Goal: Task Accomplishment & Management: Use online tool/utility

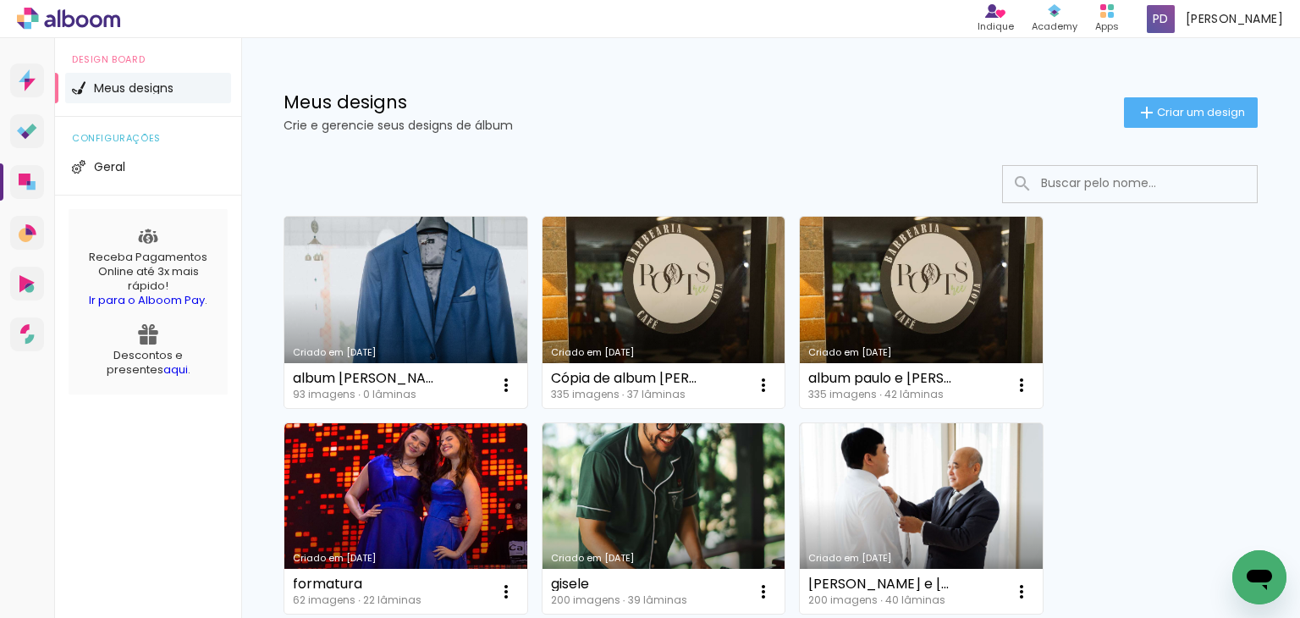
click at [388, 294] on link "Criado em [DATE]" at bounding box center [405, 312] width 243 height 191
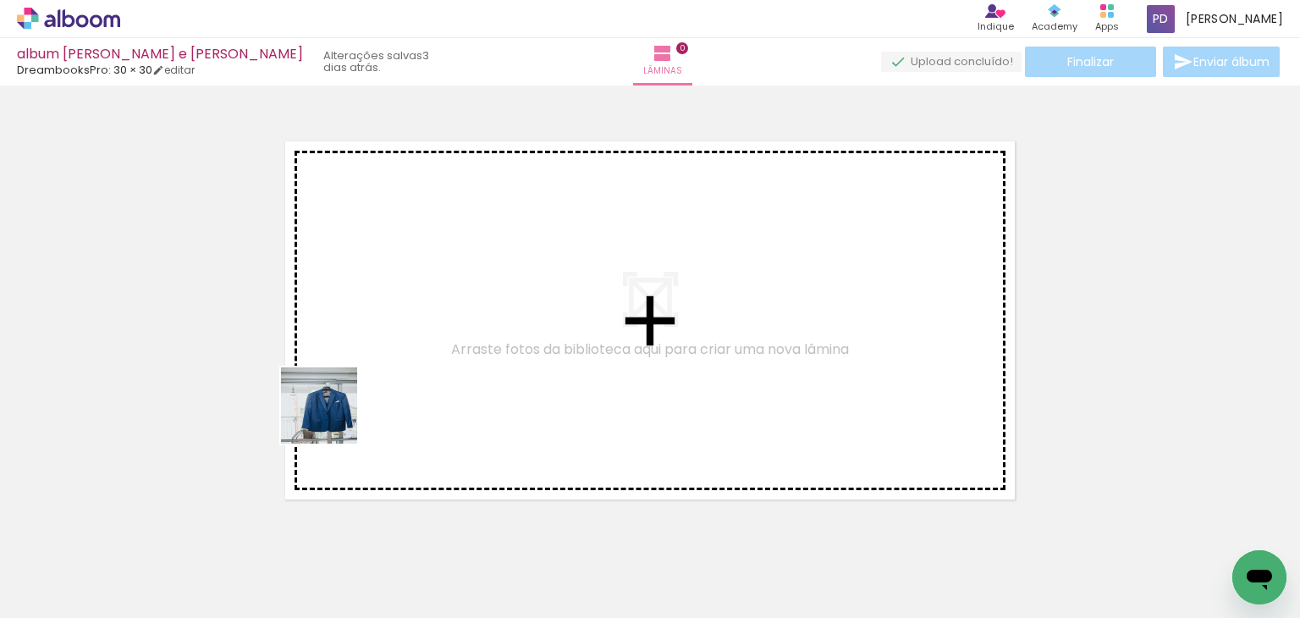
drag, startPoint x: 172, startPoint y: 566, endPoint x: 339, endPoint y: 410, distance: 228.7
click at [339, 410] on quentale-workspace at bounding box center [650, 309] width 1300 height 618
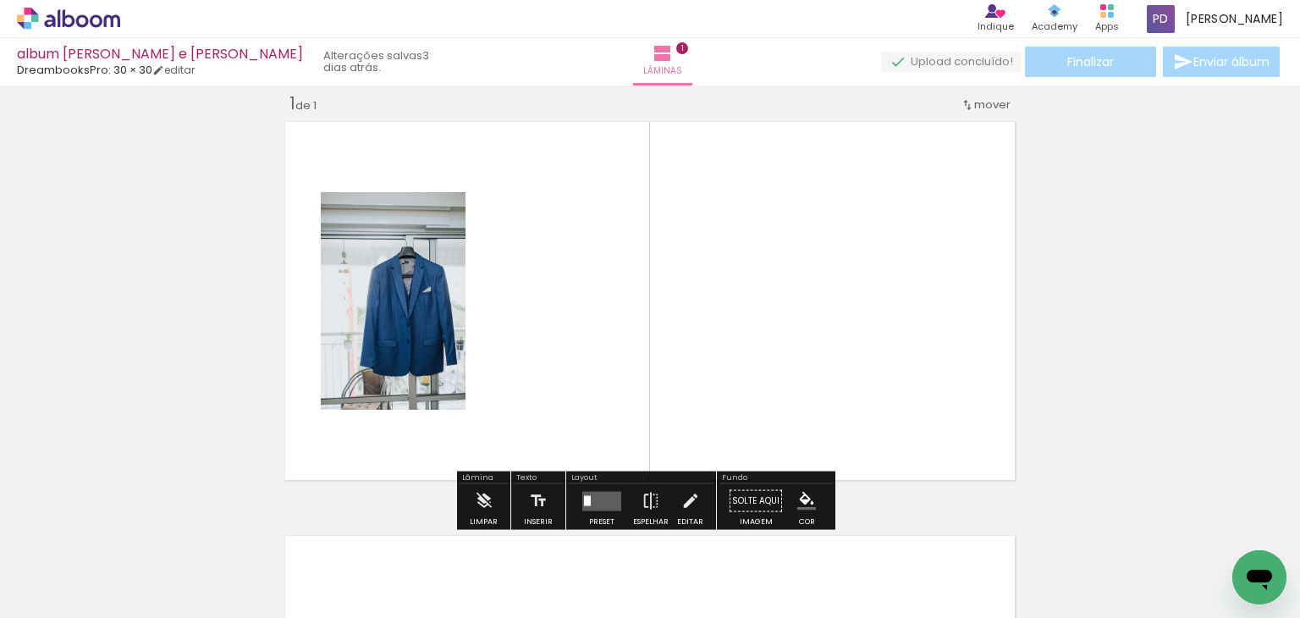
scroll to position [21, 0]
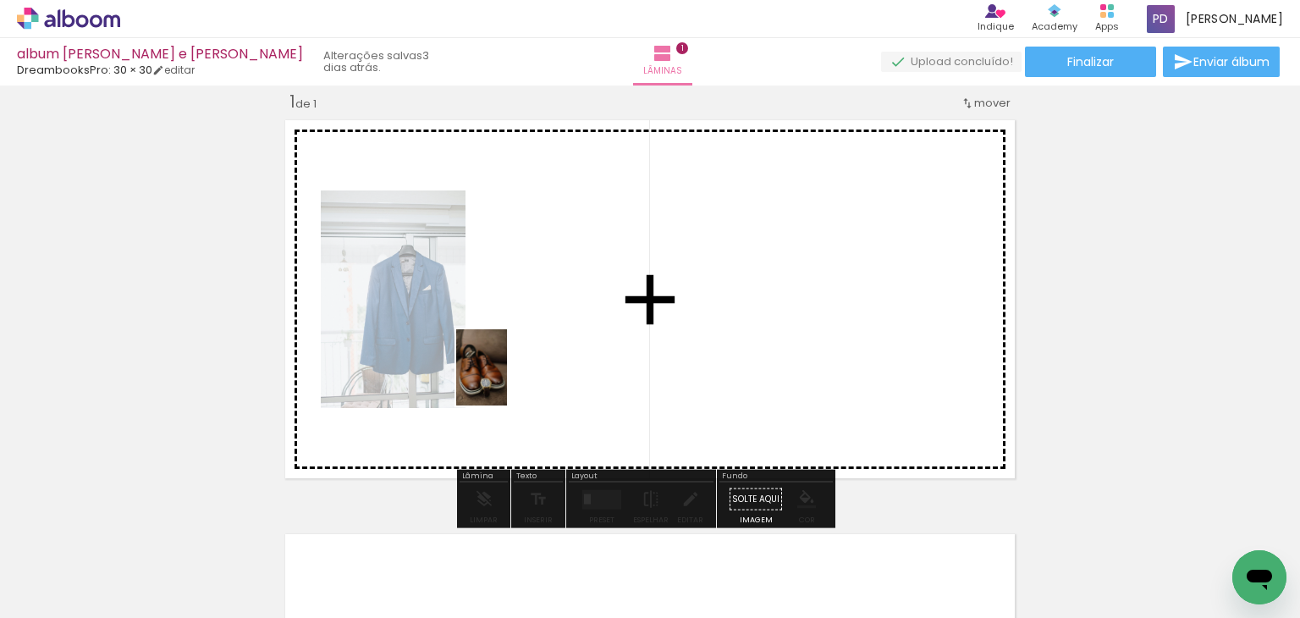
drag, startPoint x: 262, startPoint y: 566, endPoint x: 515, endPoint y: 383, distance: 312.0
click at [515, 383] on quentale-workspace at bounding box center [650, 309] width 1300 height 618
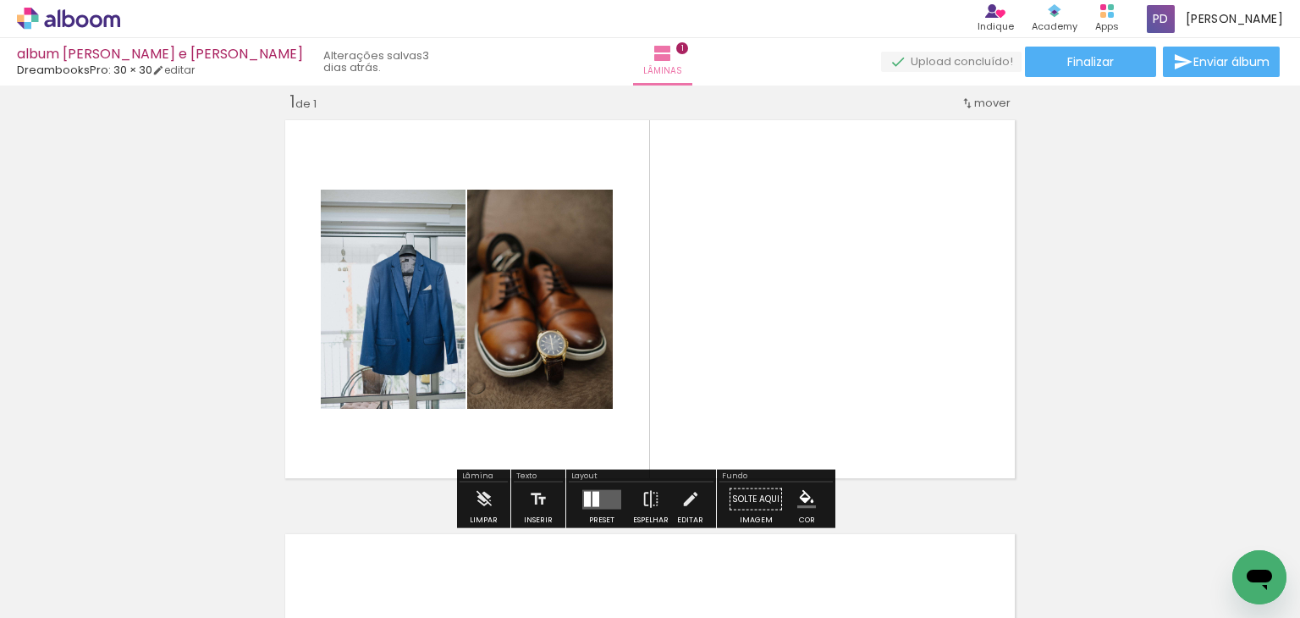
click at [88, 565] on iron-icon at bounding box center [87, 567] width 14 height 14
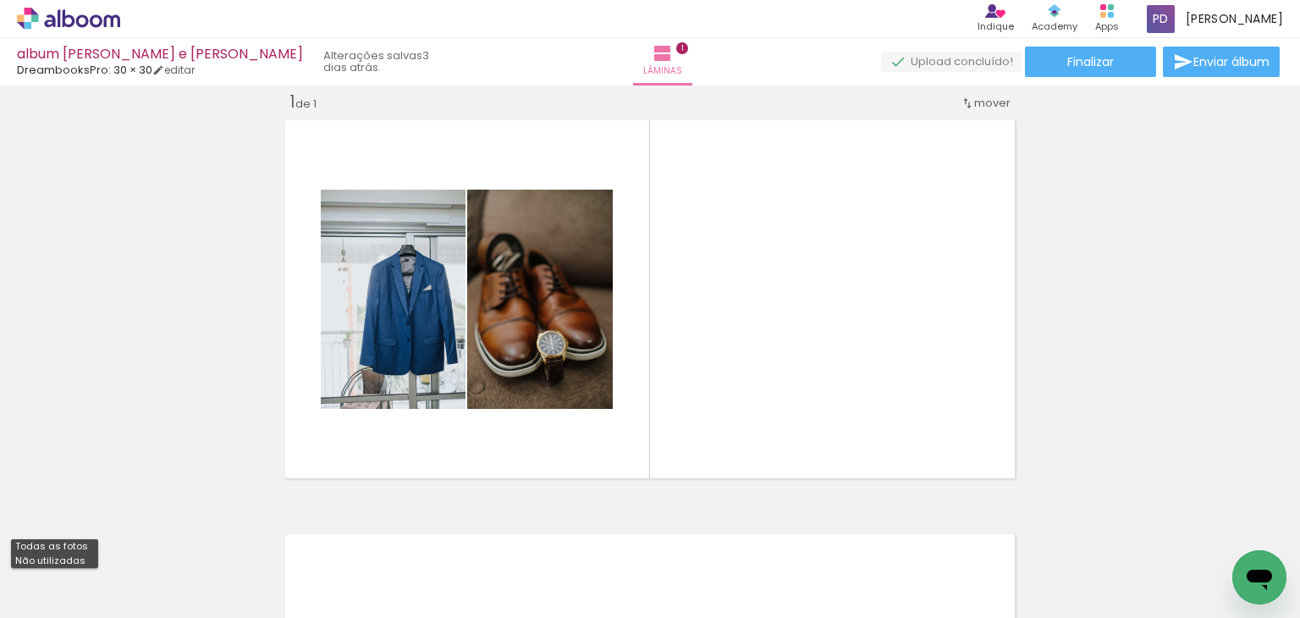
click at [0, 0] on slot "Não utilizadas" at bounding box center [0, 0] width 0 height 0
type input "Não utilizadas"
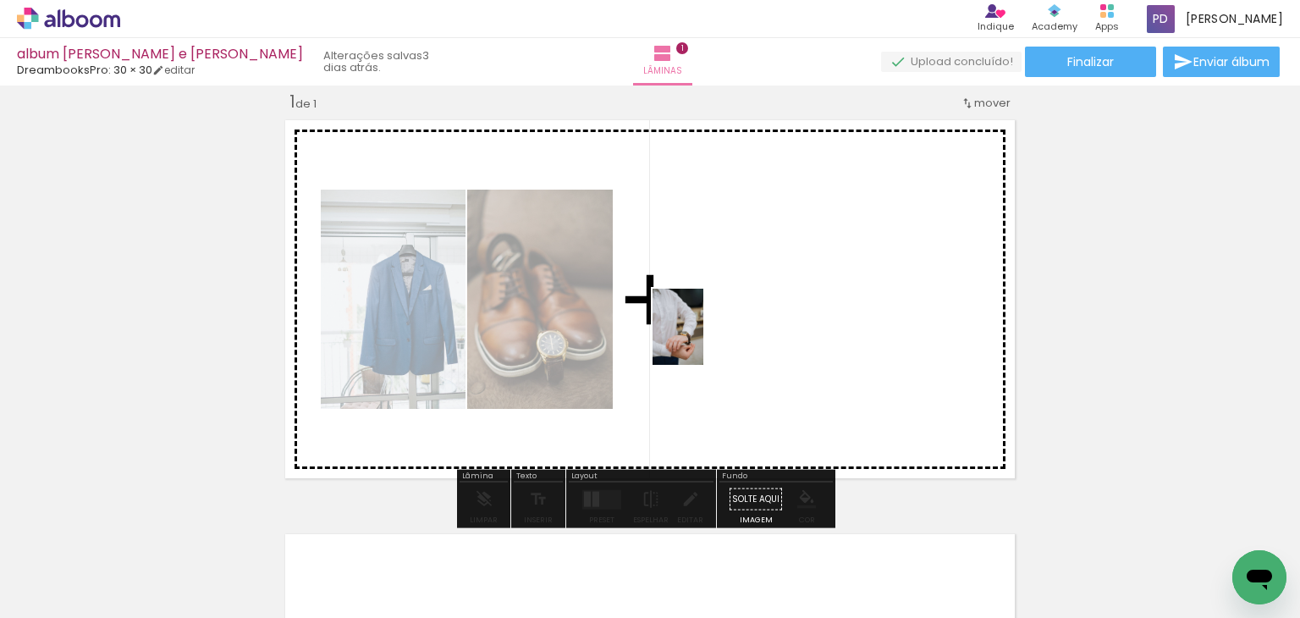
drag, startPoint x: 171, startPoint y: 559, endPoint x: 703, endPoint y: 339, distance: 576.0
click at [703, 339] on quentale-workspace at bounding box center [650, 309] width 1300 height 618
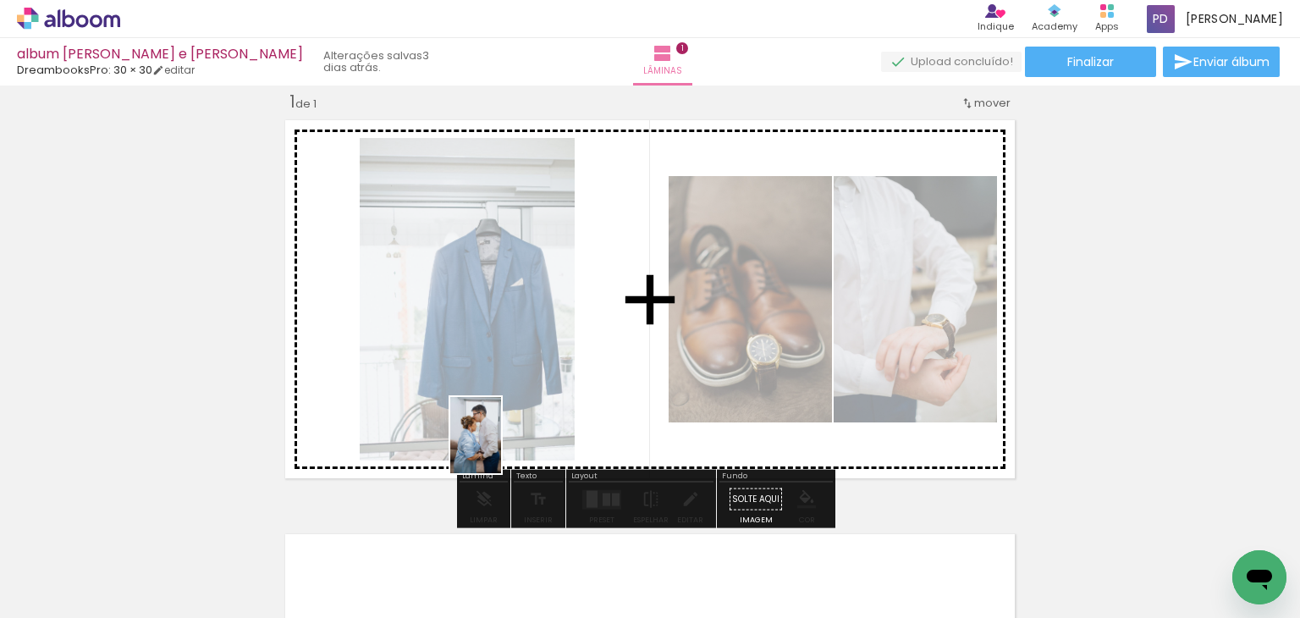
drag, startPoint x: 188, startPoint y: 576, endPoint x: 546, endPoint y: 438, distance: 383.7
click at [546, 438] on quentale-workspace at bounding box center [650, 309] width 1300 height 618
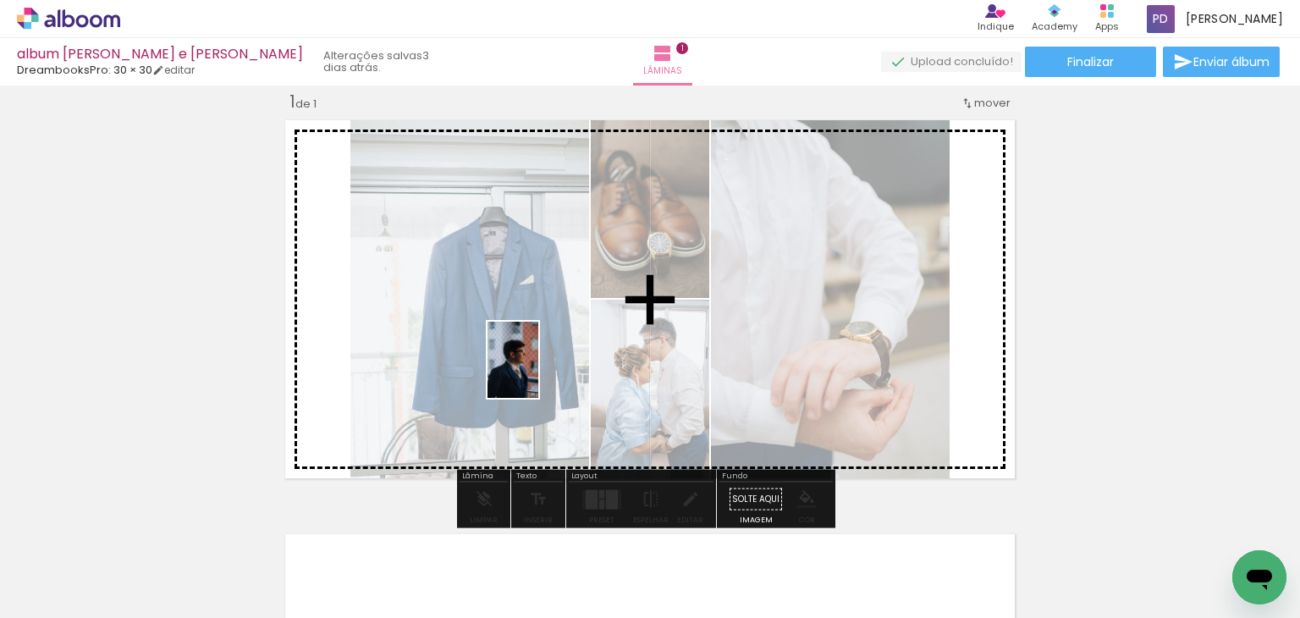
drag, startPoint x: 188, startPoint y: 568, endPoint x: 538, endPoint y: 372, distance: 401.2
click at [538, 372] on quentale-workspace at bounding box center [650, 309] width 1300 height 618
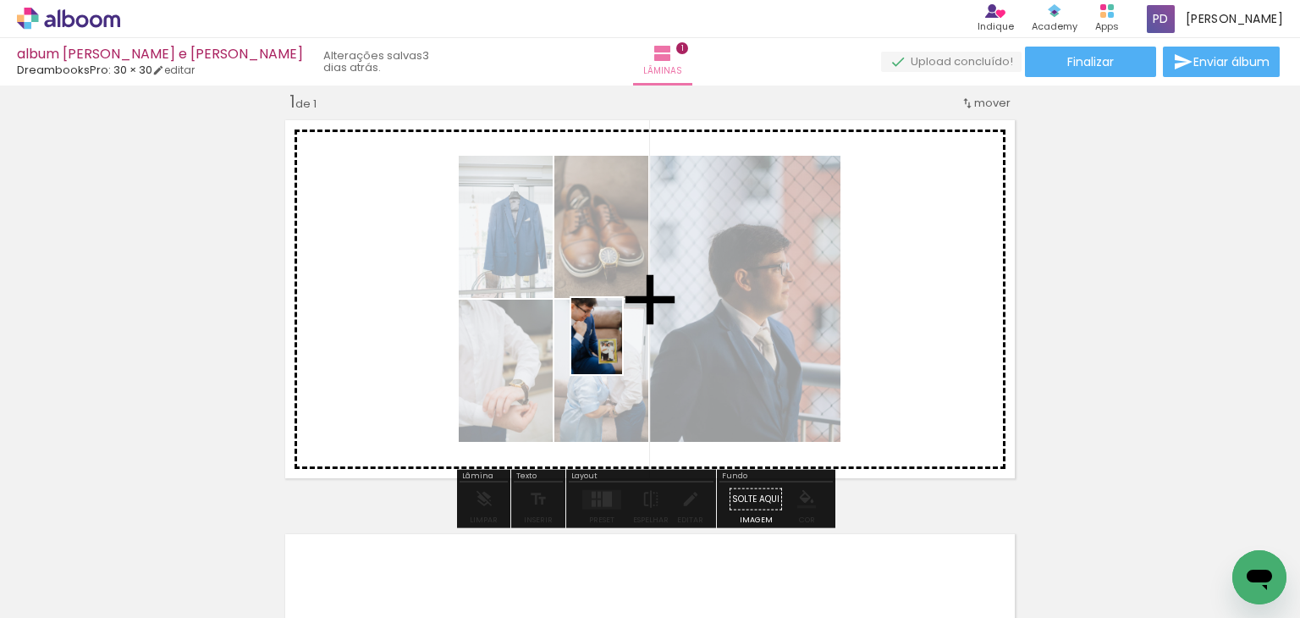
drag, startPoint x: 159, startPoint y: 591, endPoint x: 622, endPoint y: 349, distance: 522.4
click at [622, 349] on quentale-workspace at bounding box center [650, 309] width 1300 height 618
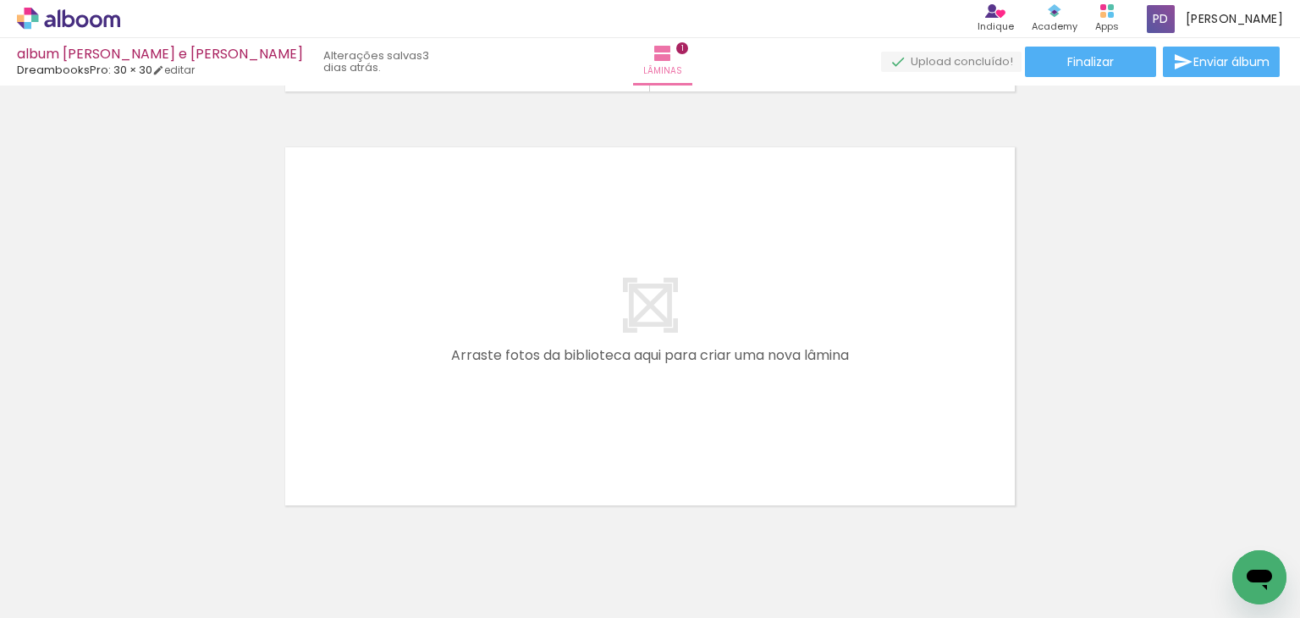
scroll to position [460, 0]
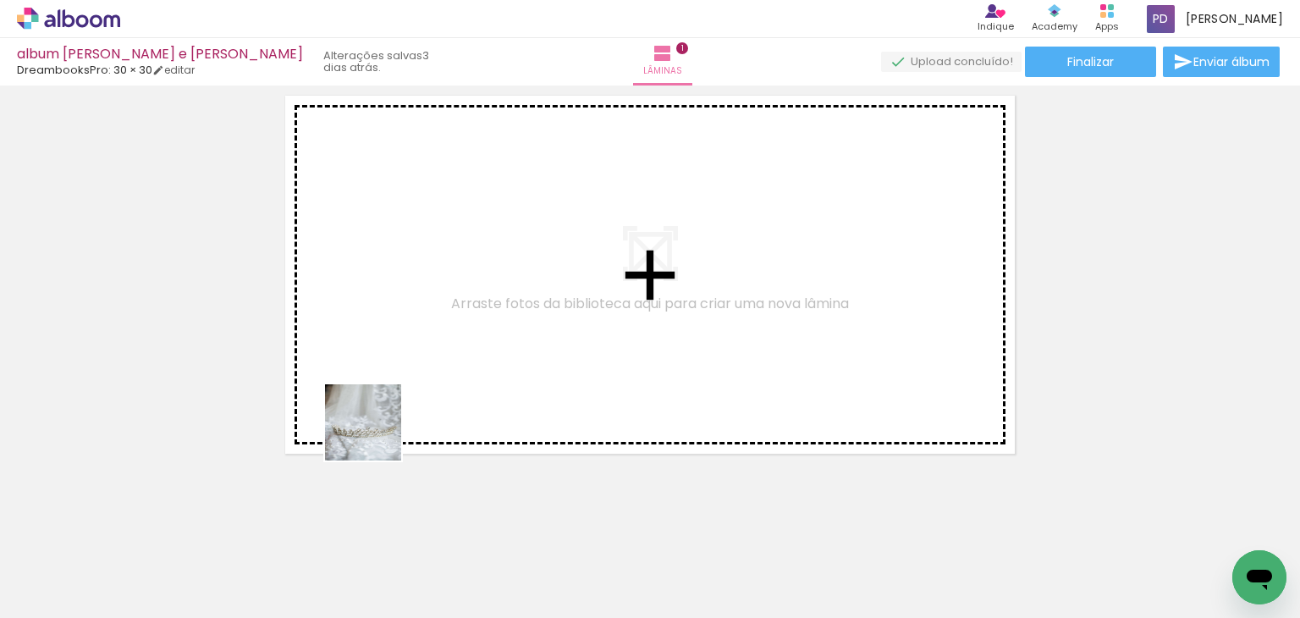
drag, startPoint x: 193, startPoint y: 554, endPoint x: 432, endPoint y: 407, distance: 280.0
click at [432, 407] on quentale-workspace at bounding box center [650, 309] width 1300 height 618
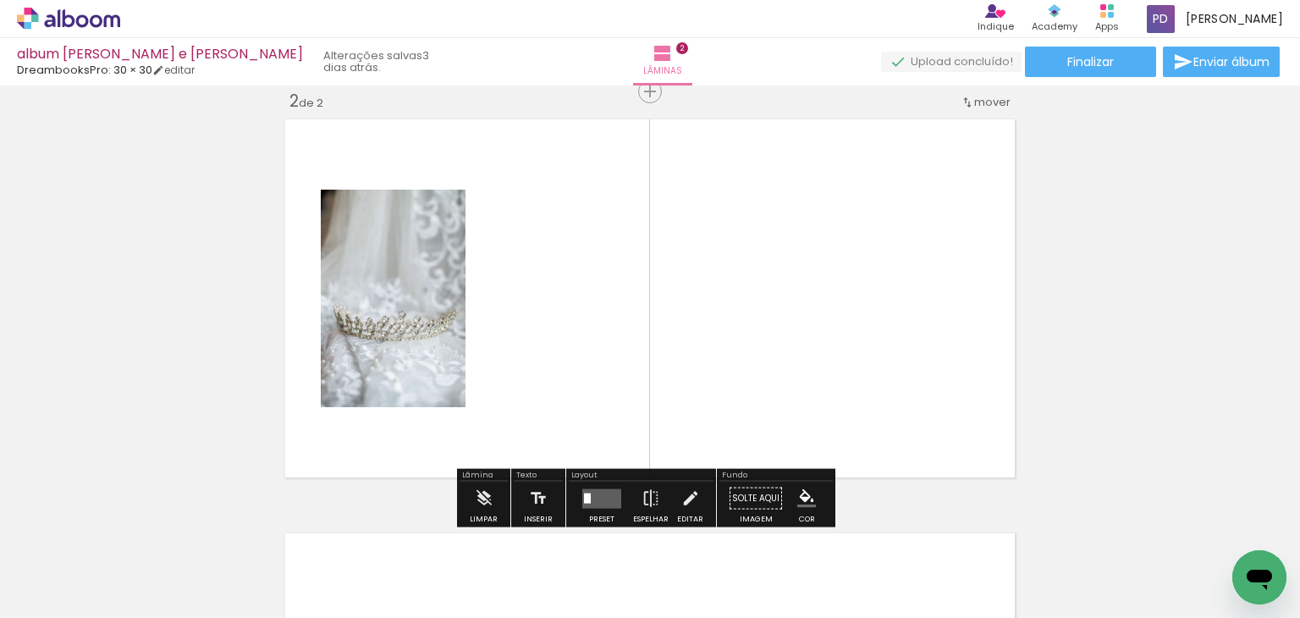
scroll to position [435, 0]
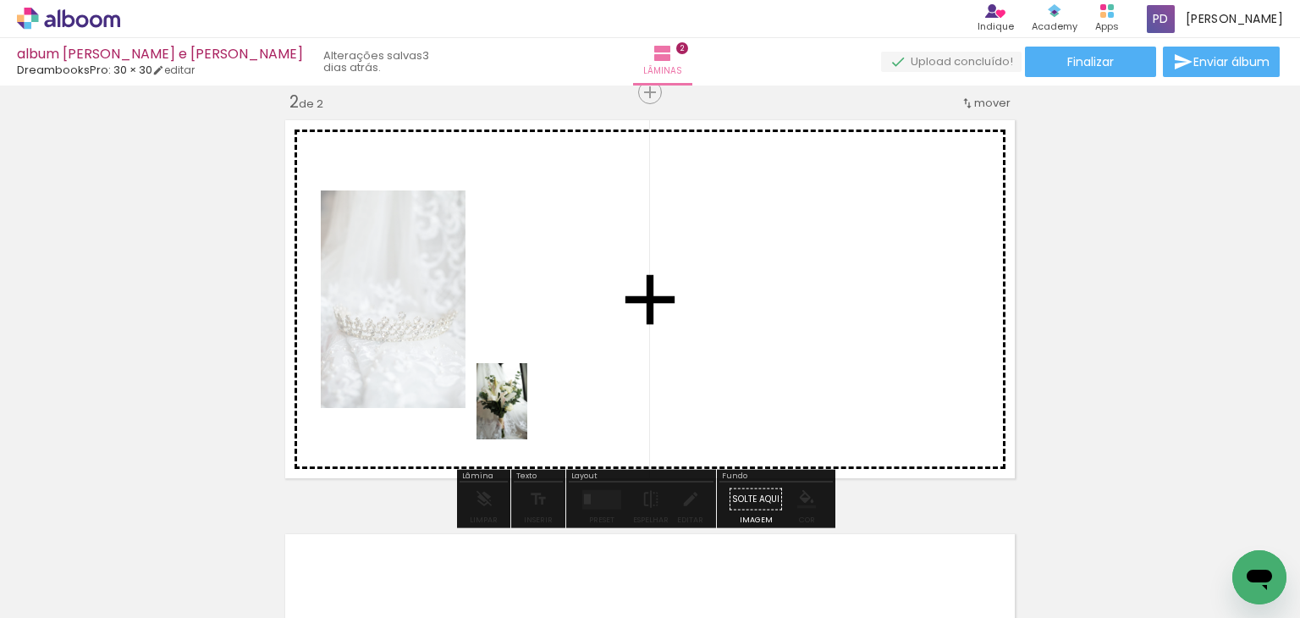
drag, startPoint x: 187, startPoint y: 563, endPoint x: 526, endPoint y: 413, distance: 371.0
click at [526, 413] on quentale-workspace at bounding box center [650, 309] width 1300 height 618
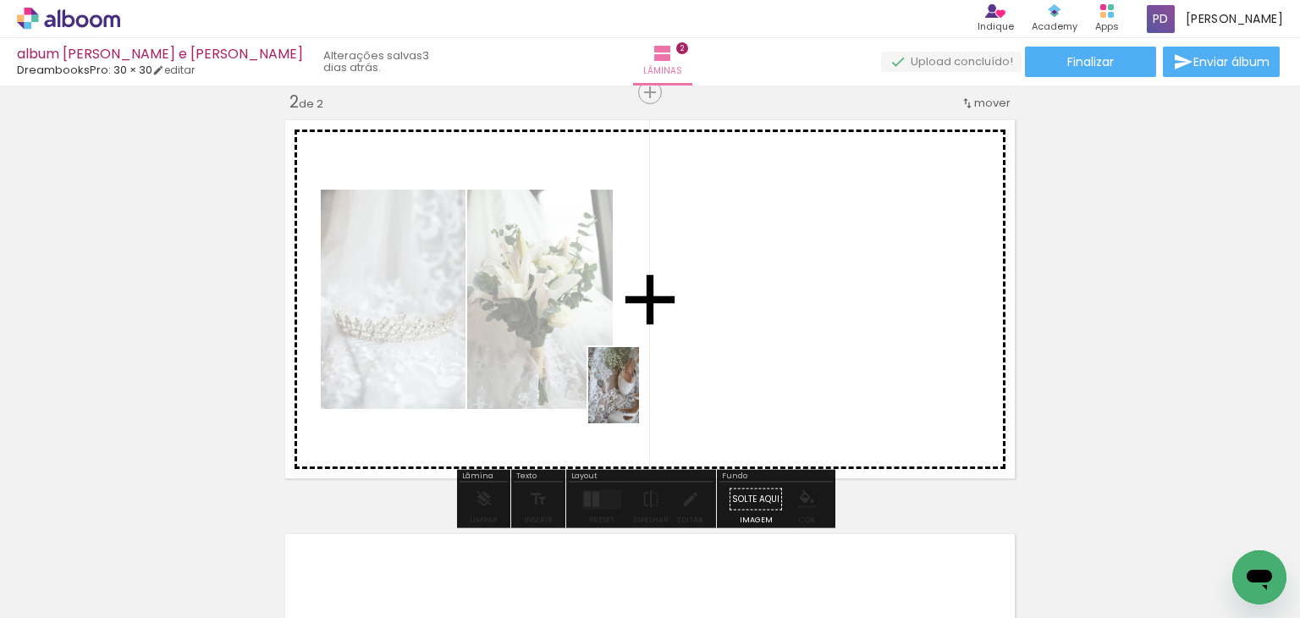
drag, startPoint x: 183, startPoint y: 591, endPoint x: 638, endPoint y: 397, distance: 494.9
click at [638, 397] on quentale-workspace at bounding box center [650, 309] width 1300 height 618
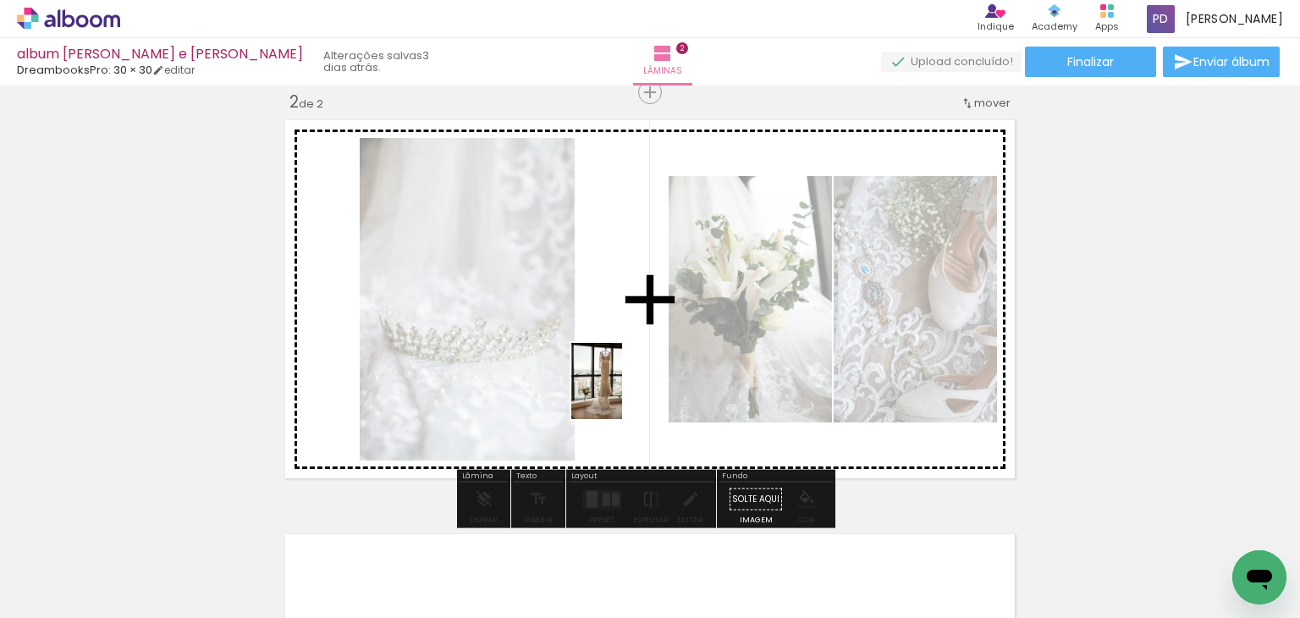
drag, startPoint x: 194, startPoint y: 573, endPoint x: 622, endPoint y: 394, distance: 464.3
click at [622, 394] on quentale-workspace at bounding box center [650, 309] width 1300 height 618
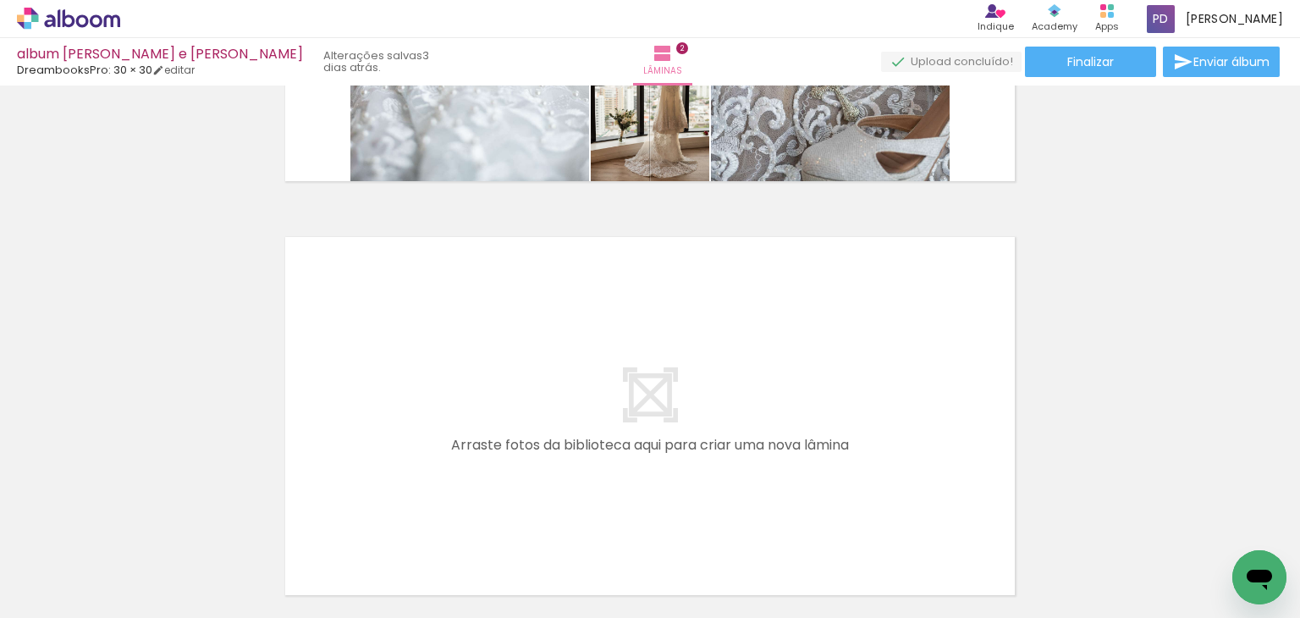
scroll to position [759, 0]
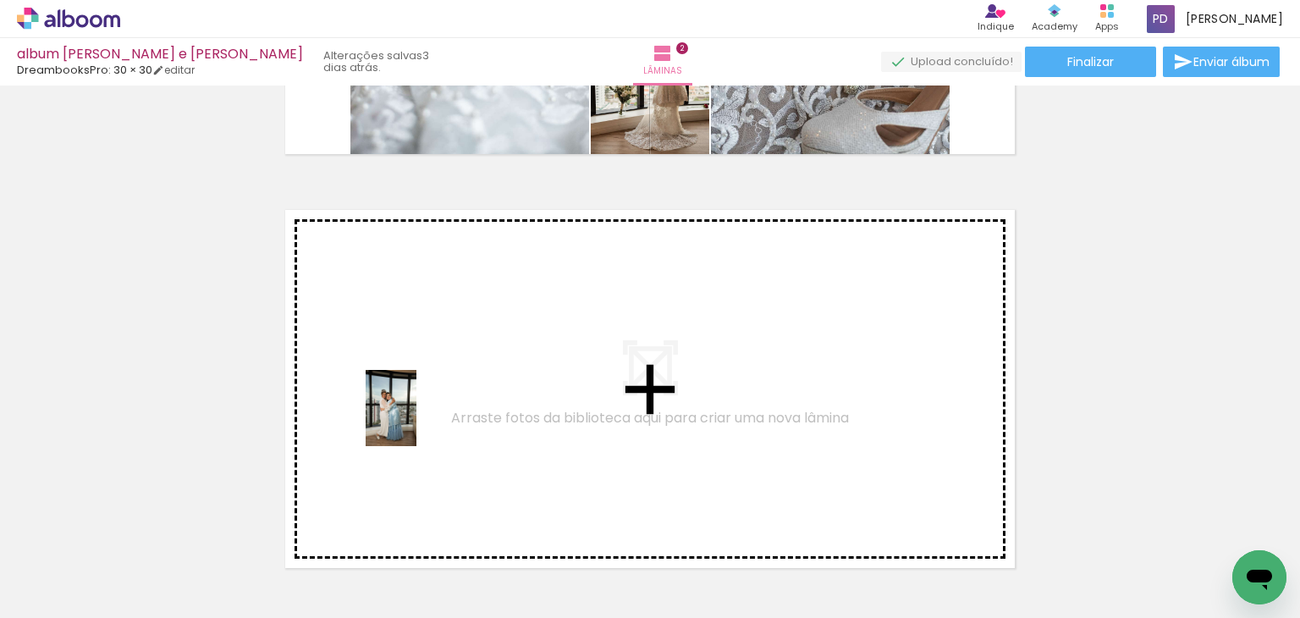
drag, startPoint x: 173, startPoint y: 562, endPoint x: 418, endPoint y: 421, distance: 283.2
click at [418, 421] on quentale-workspace at bounding box center [650, 309] width 1300 height 618
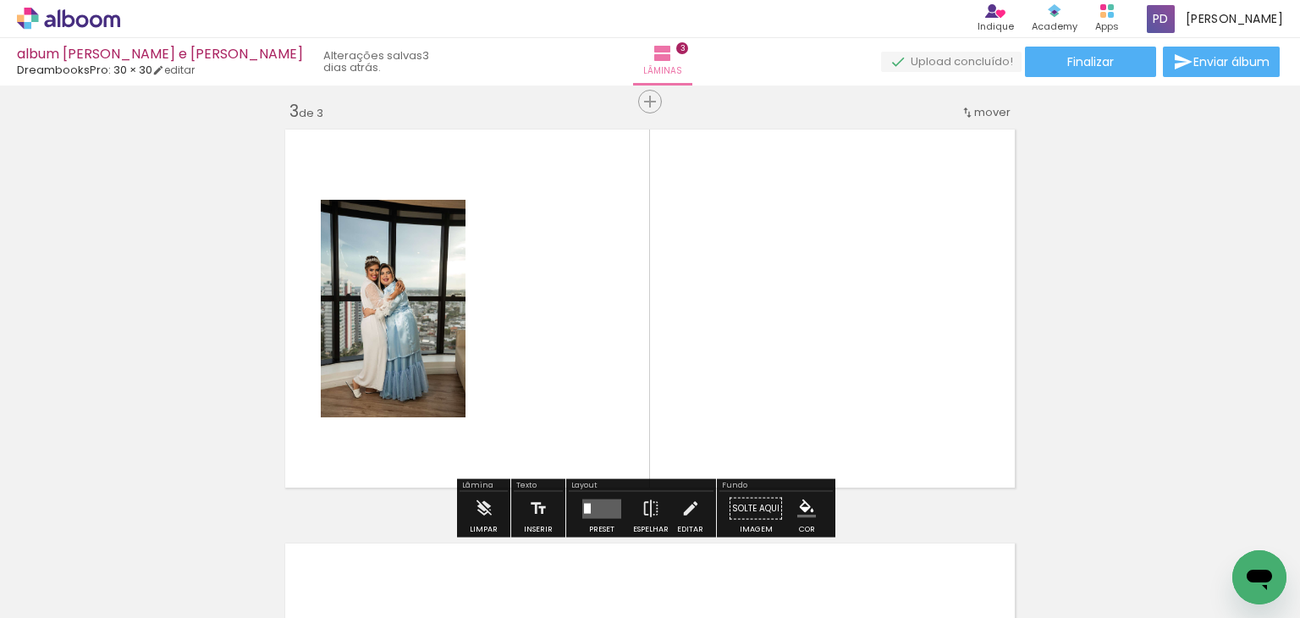
scroll to position [850, 0]
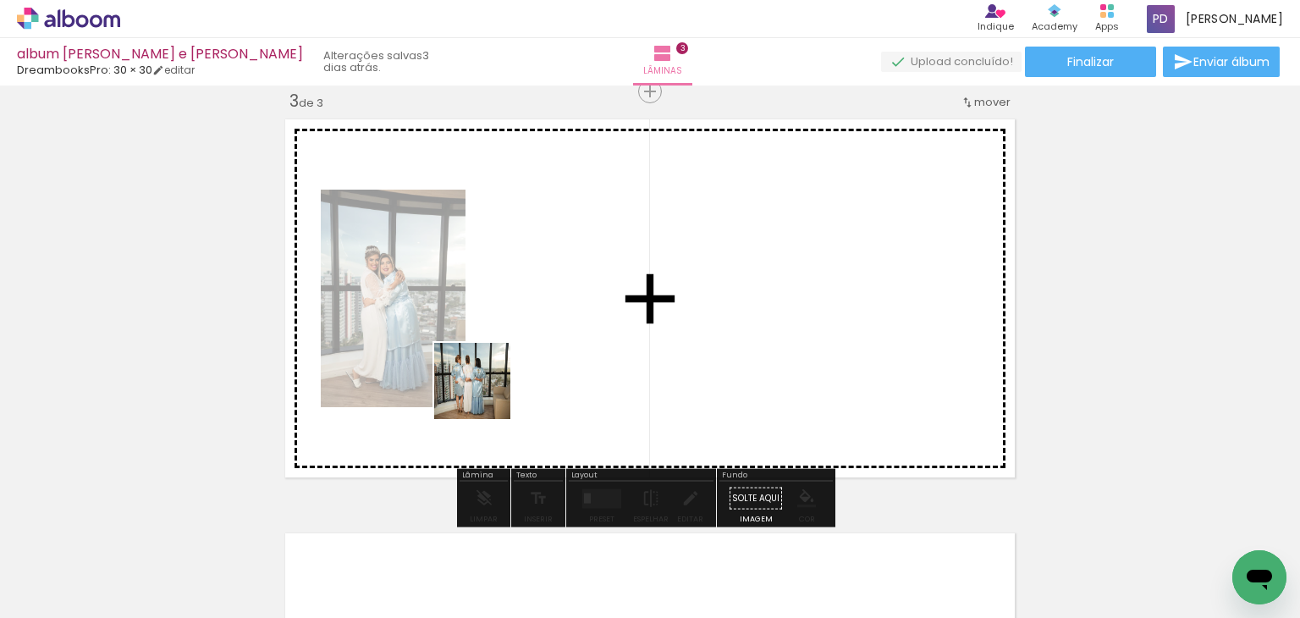
drag, startPoint x: 184, startPoint y: 563, endPoint x: 556, endPoint y: 386, distance: 412.3
click at [556, 386] on quentale-workspace at bounding box center [650, 309] width 1300 height 618
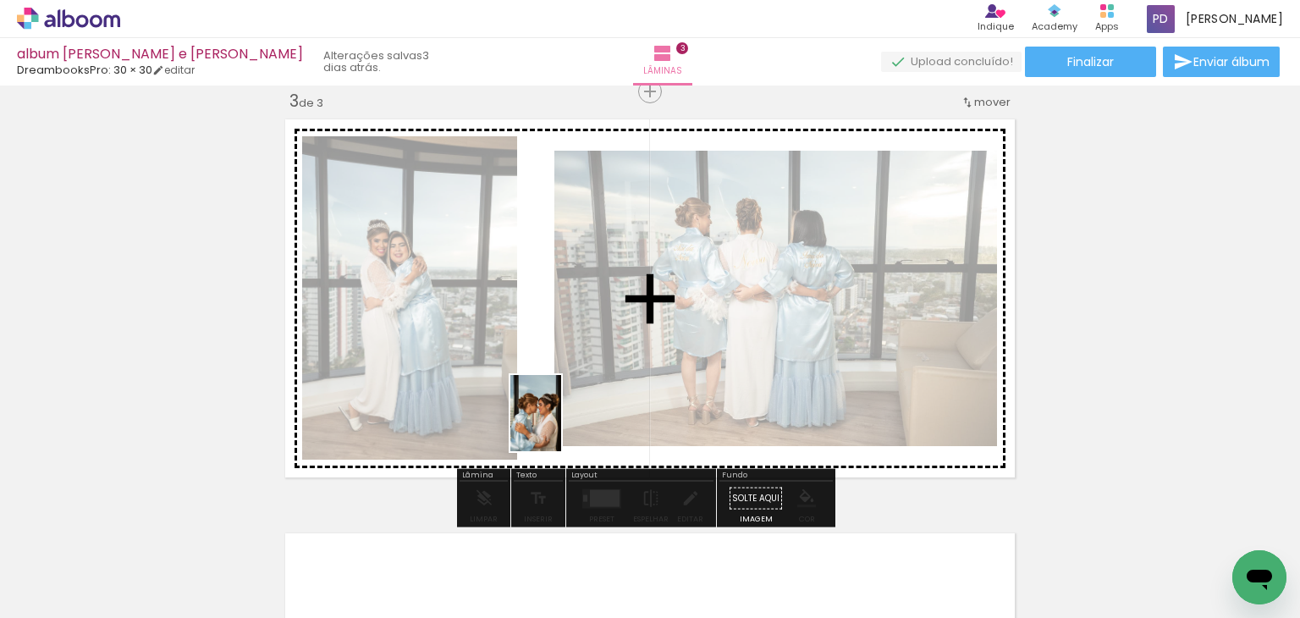
drag, startPoint x: 186, startPoint y: 565, endPoint x: 561, endPoint y: 426, distance: 399.8
click at [561, 426] on quentale-workspace at bounding box center [650, 309] width 1300 height 618
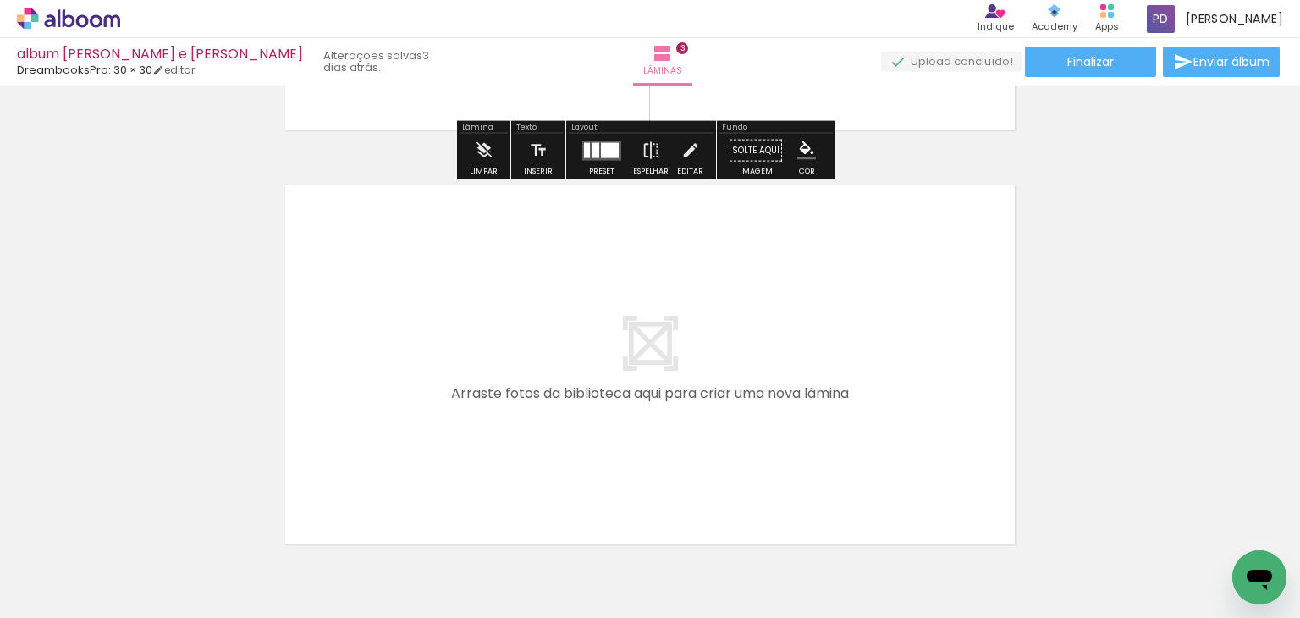
scroll to position [1227, 0]
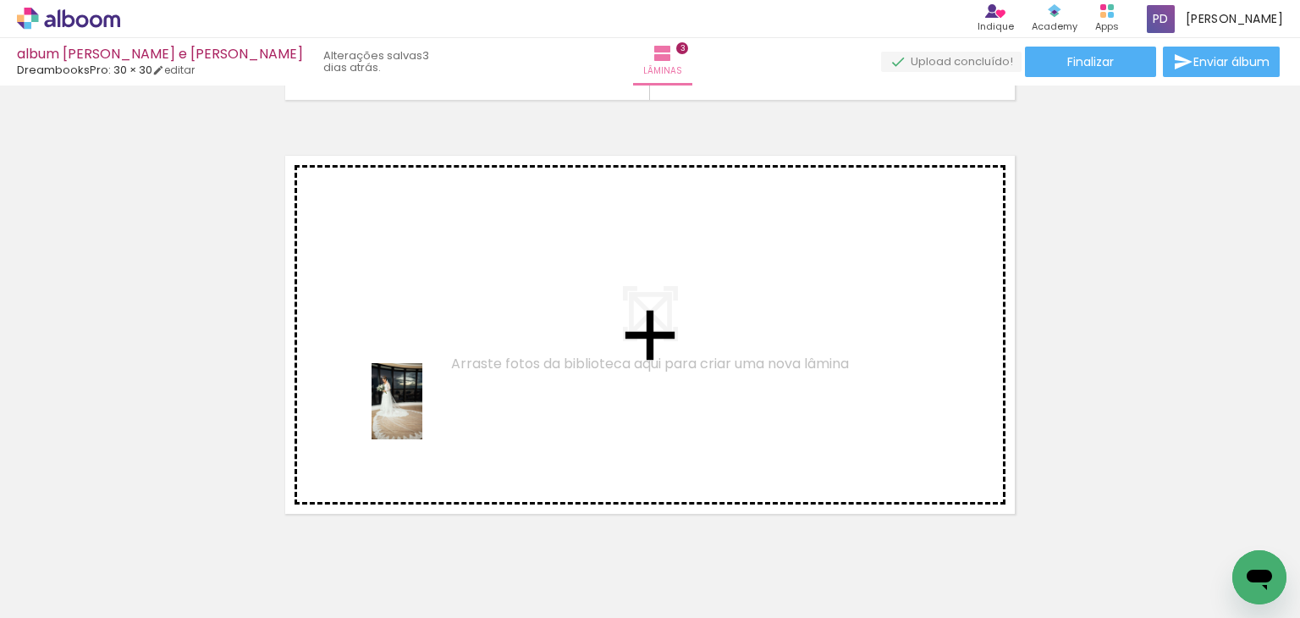
drag, startPoint x: 181, startPoint y: 563, endPoint x: 427, endPoint y: 408, distance: 290.9
click at [427, 408] on quentale-workspace at bounding box center [650, 309] width 1300 height 618
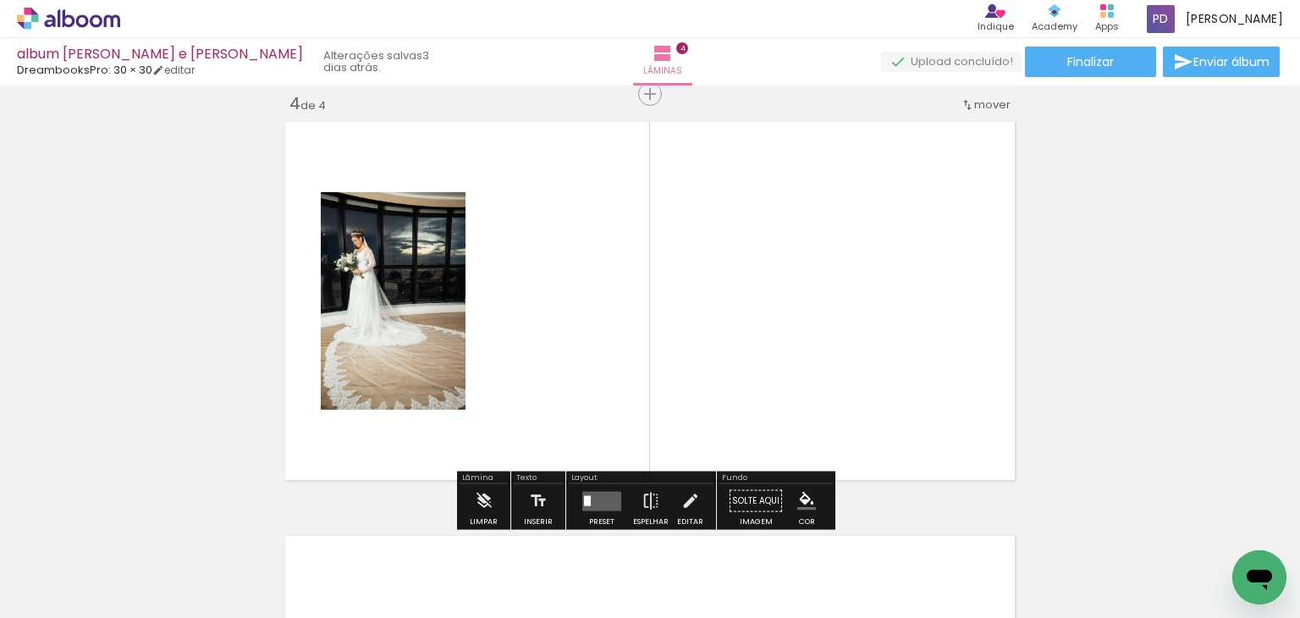
scroll to position [1263, 0]
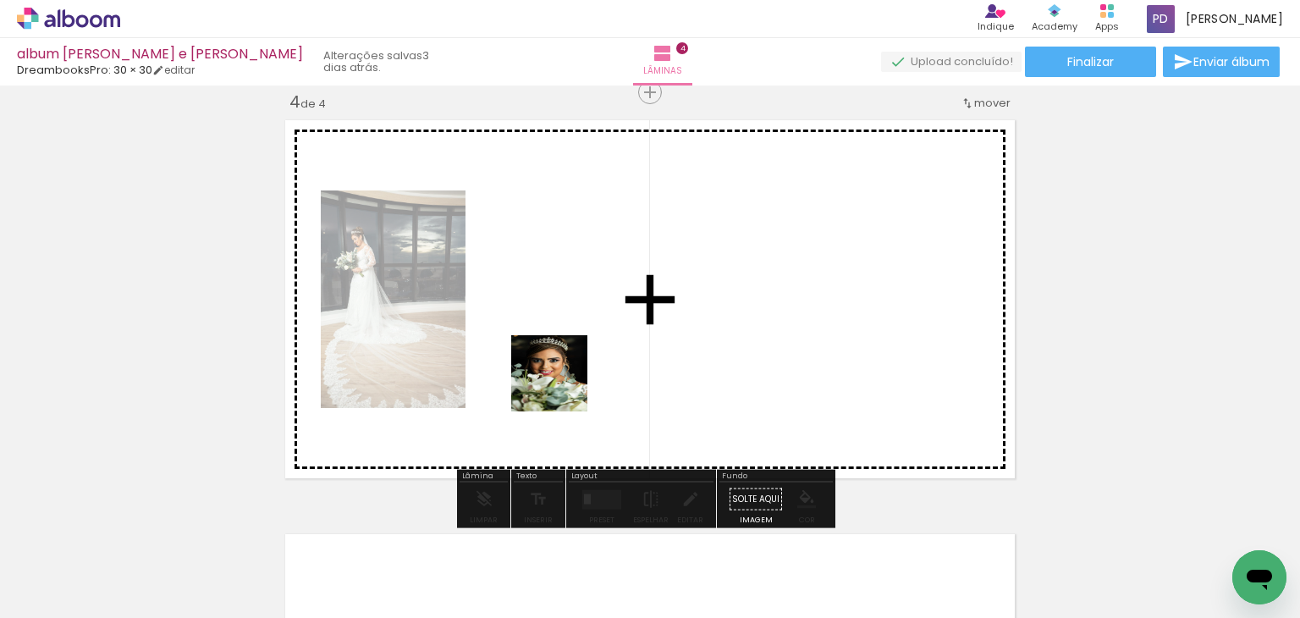
drag, startPoint x: 166, startPoint y: 588, endPoint x: 565, endPoint y: 383, distance: 448.9
click at [565, 383] on quentale-workspace at bounding box center [650, 309] width 1300 height 618
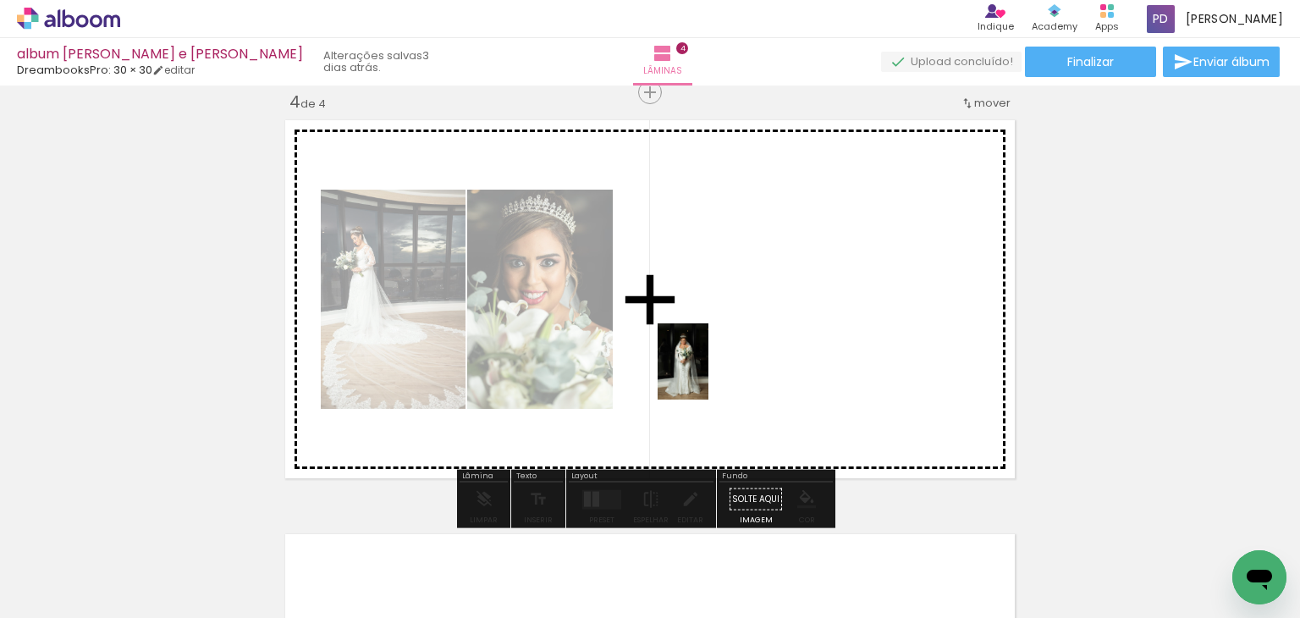
drag, startPoint x: 186, startPoint y: 565, endPoint x: 711, endPoint y: 367, distance: 560.6
click at [711, 367] on quentale-workspace at bounding box center [650, 309] width 1300 height 618
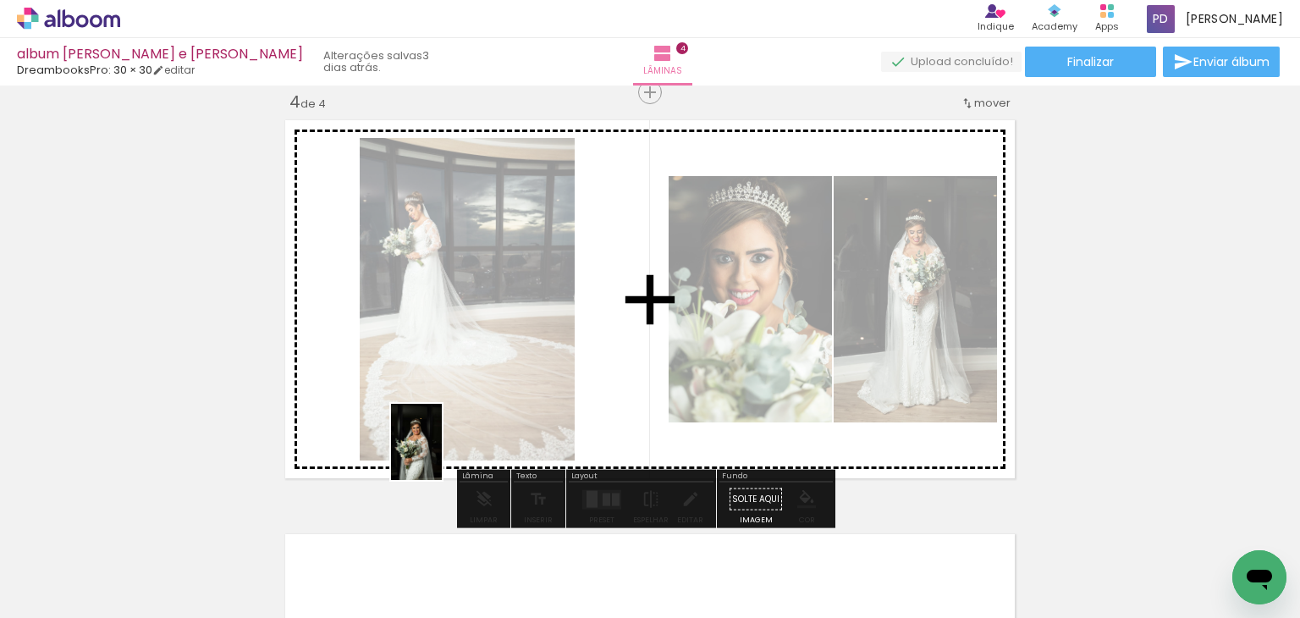
drag, startPoint x: 164, startPoint y: 561, endPoint x: 442, endPoint y: 454, distance: 297.4
click at [442, 454] on quentale-workspace at bounding box center [650, 309] width 1300 height 618
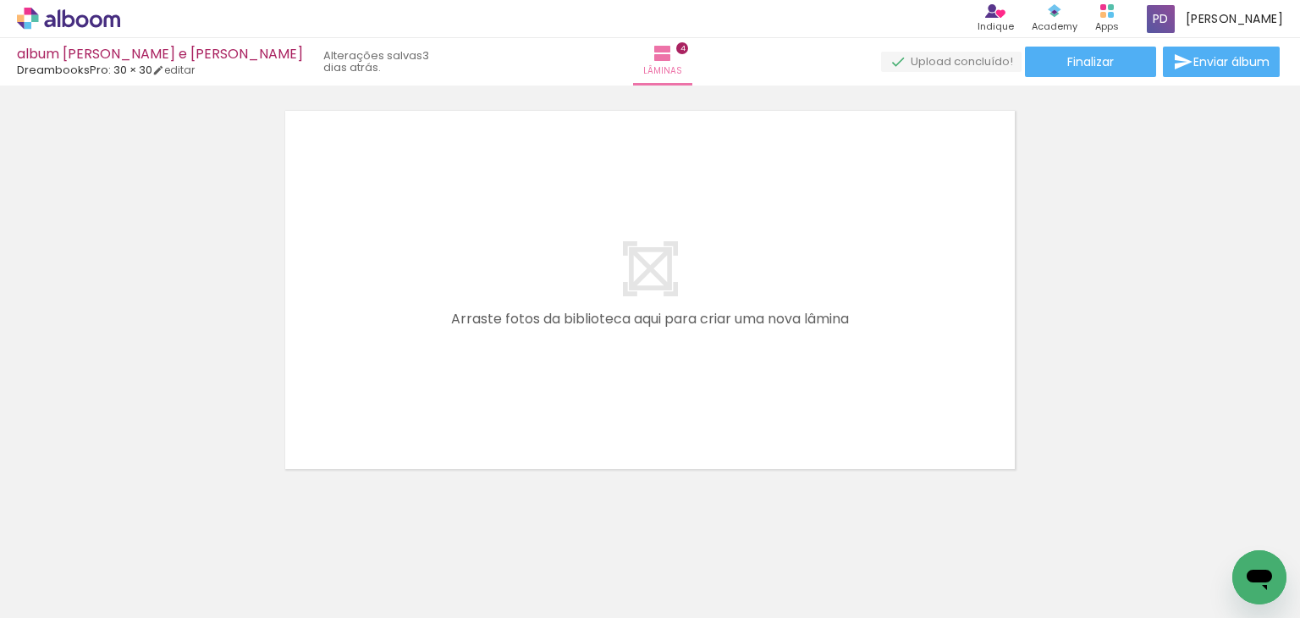
scroll to position [1701, 0]
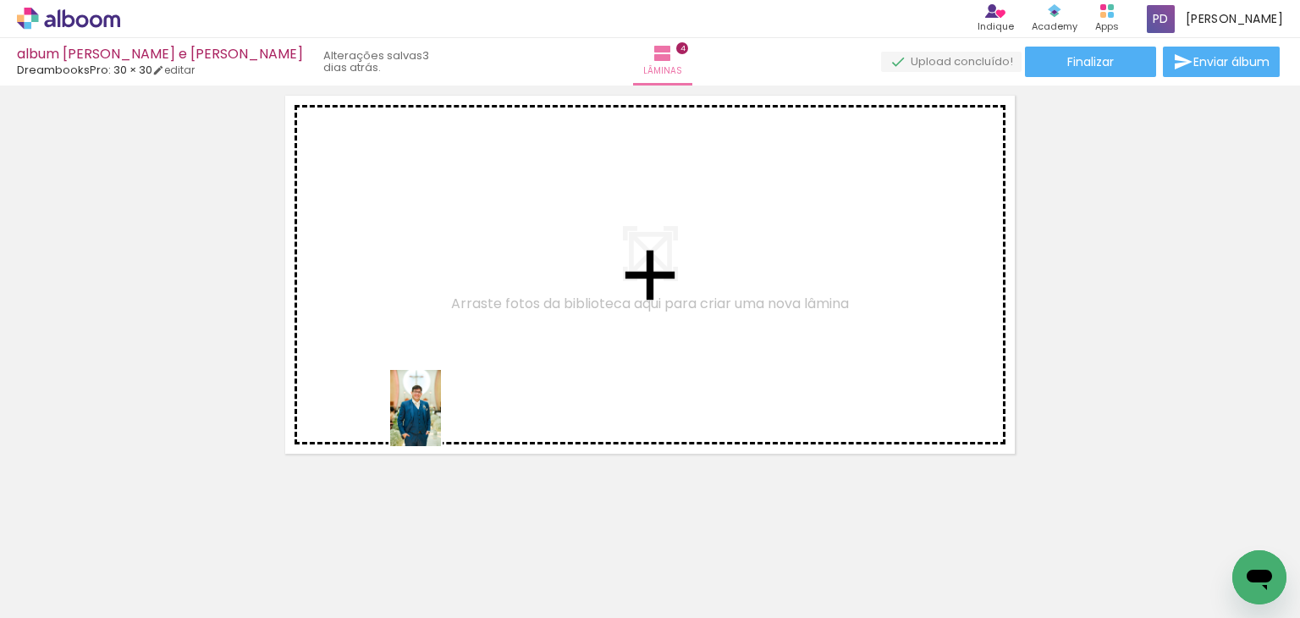
drag, startPoint x: 190, startPoint y: 554, endPoint x: 440, endPoint y: 421, distance: 283.6
click at [440, 421] on quentale-workspace at bounding box center [650, 309] width 1300 height 618
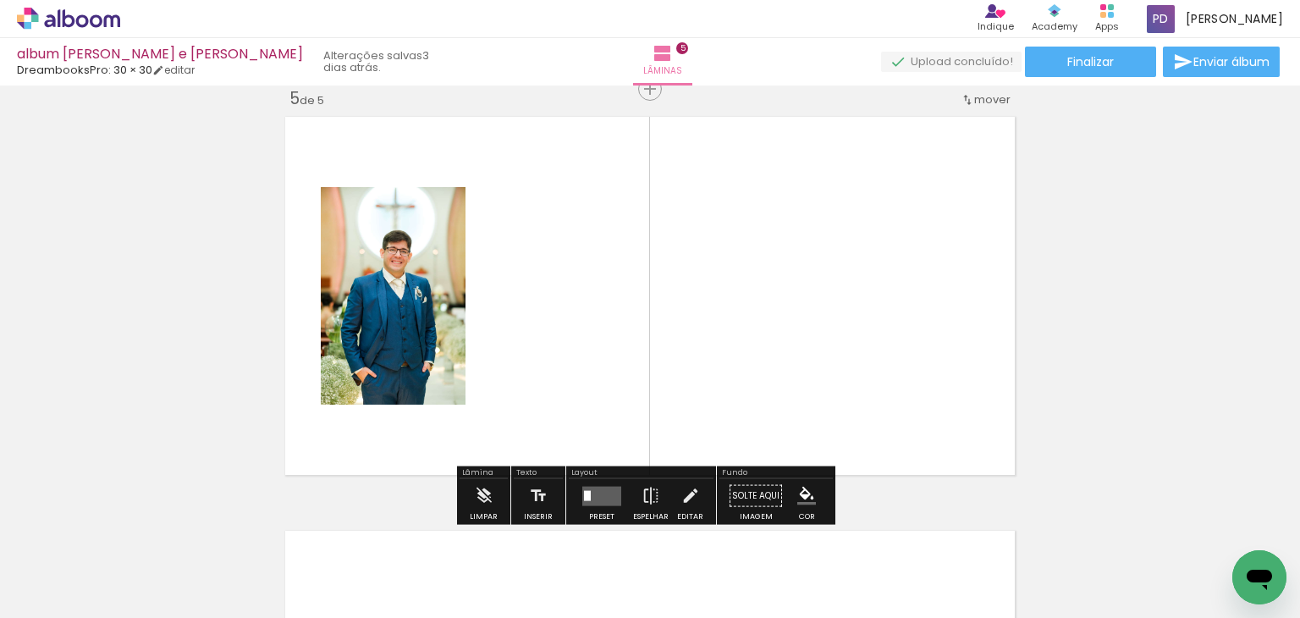
scroll to position [1677, 0]
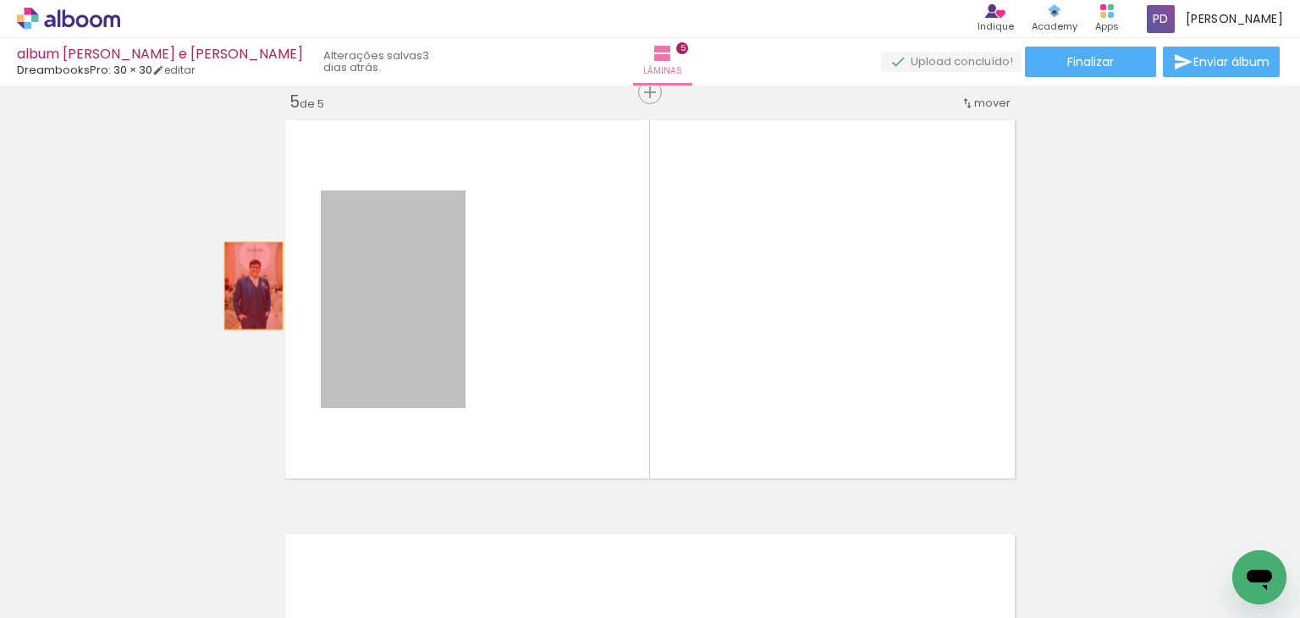
drag, startPoint x: 416, startPoint y: 280, endPoint x: 232, endPoint y: 282, distance: 184.5
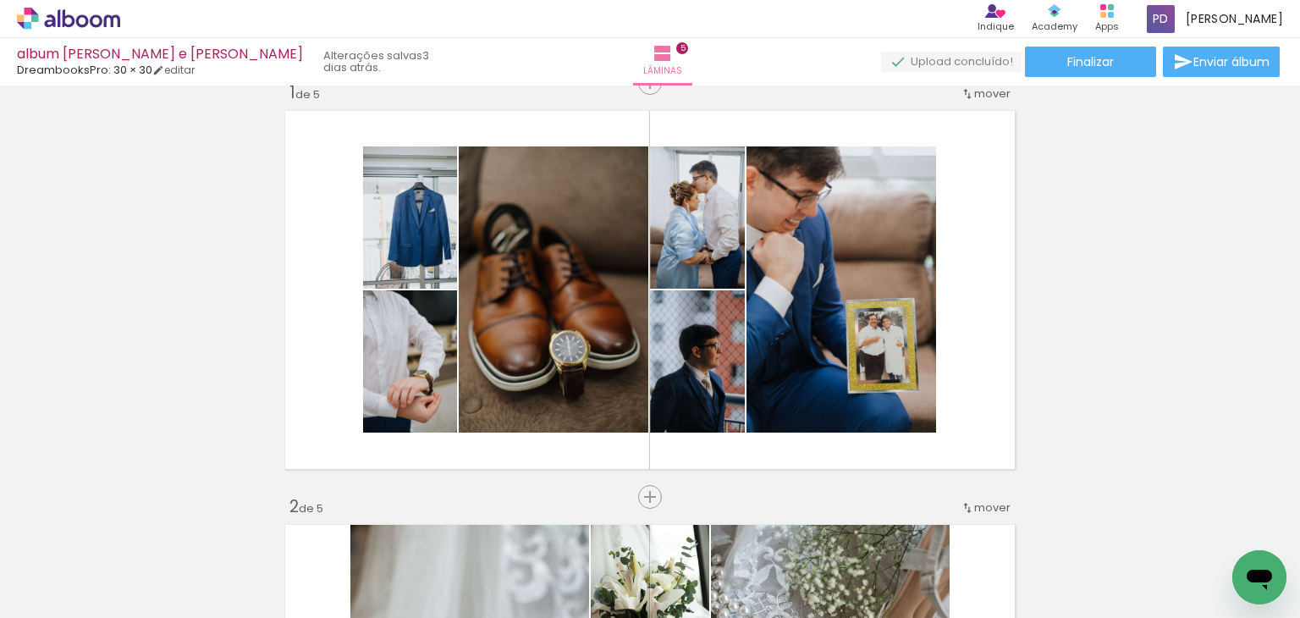
scroll to position [0, 0]
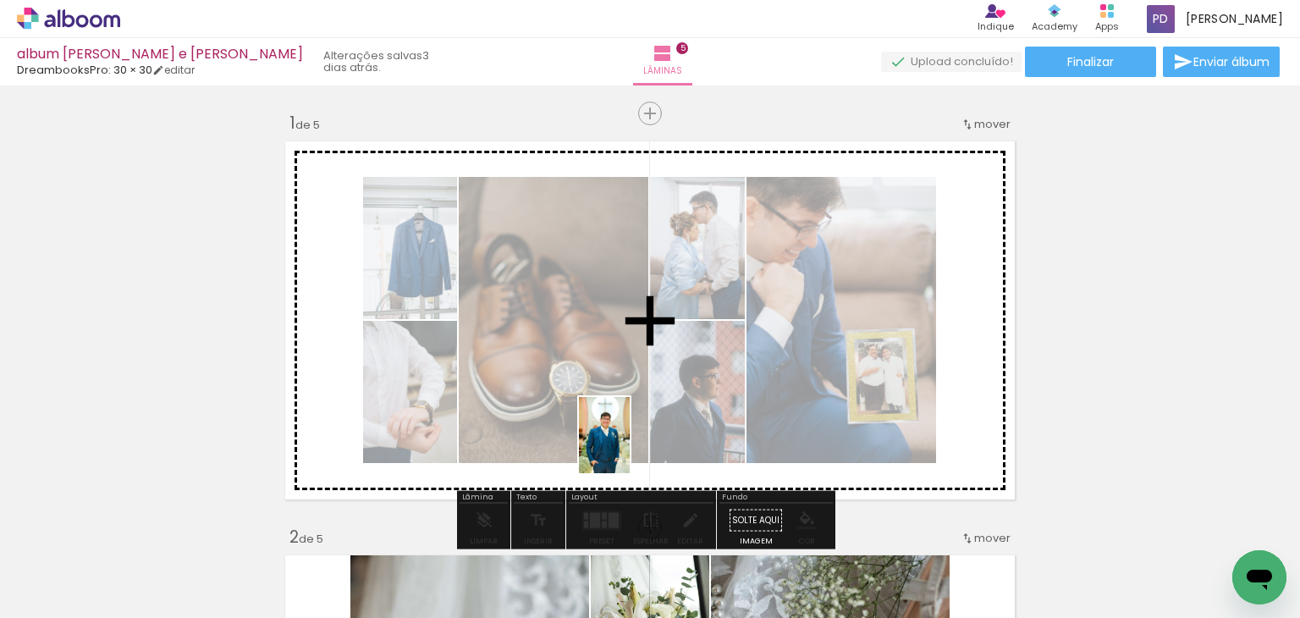
drag, startPoint x: 181, startPoint y: 555, endPoint x: 631, endPoint y: 446, distance: 462.5
click at [631, 446] on quentale-workspace at bounding box center [650, 309] width 1300 height 618
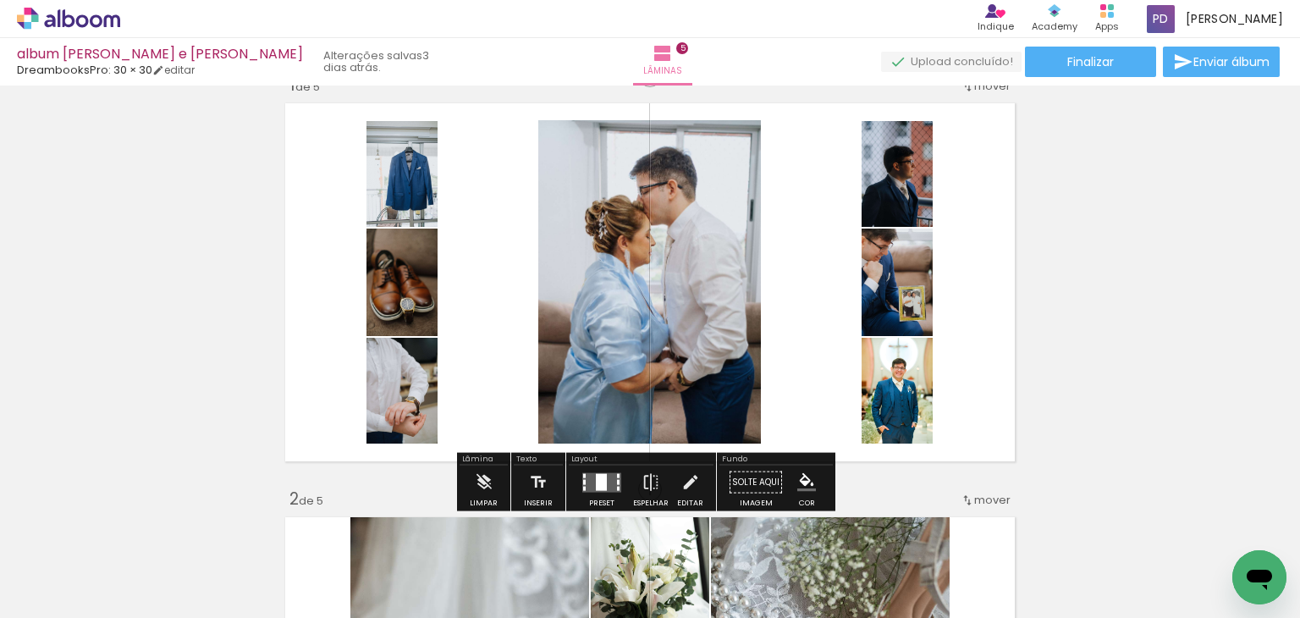
scroll to position [46, 0]
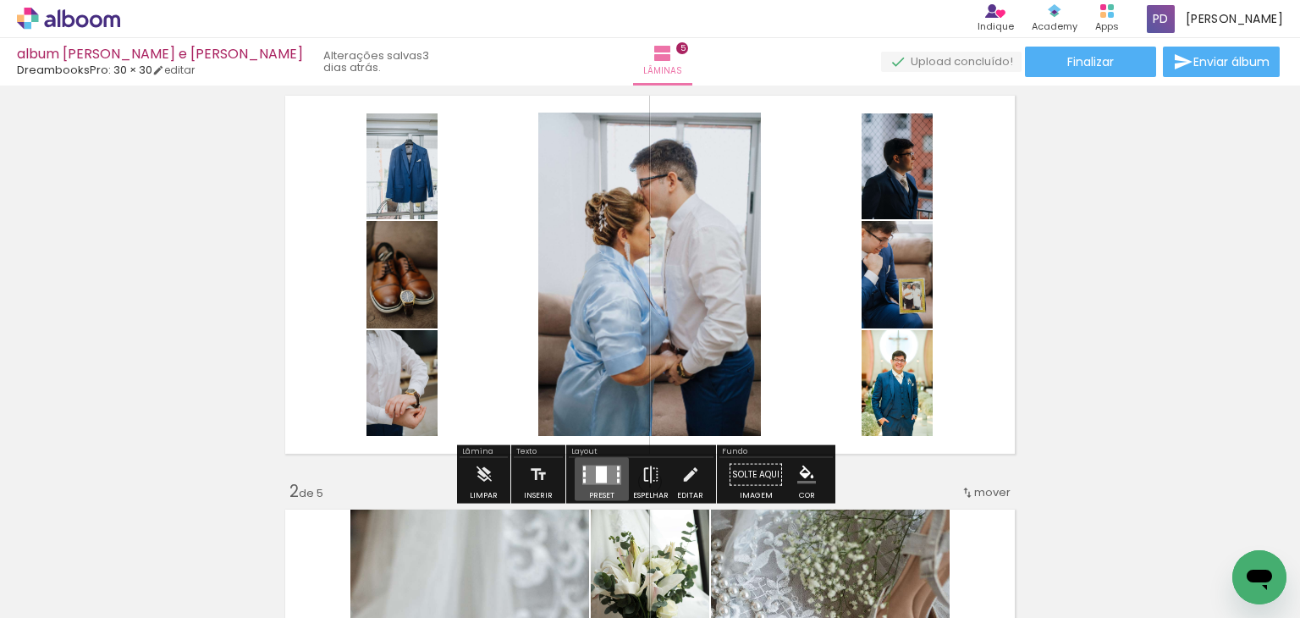
click at [598, 487] on div at bounding box center [602, 475] width 46 height 34
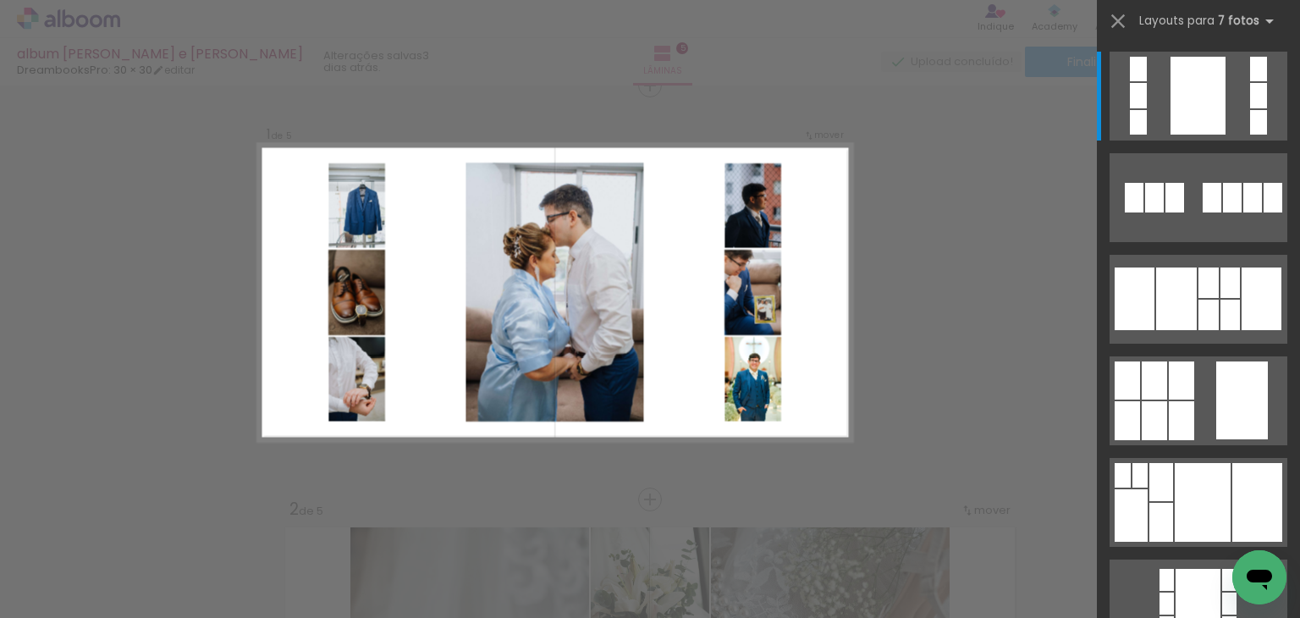
scroll to position [21, 0]
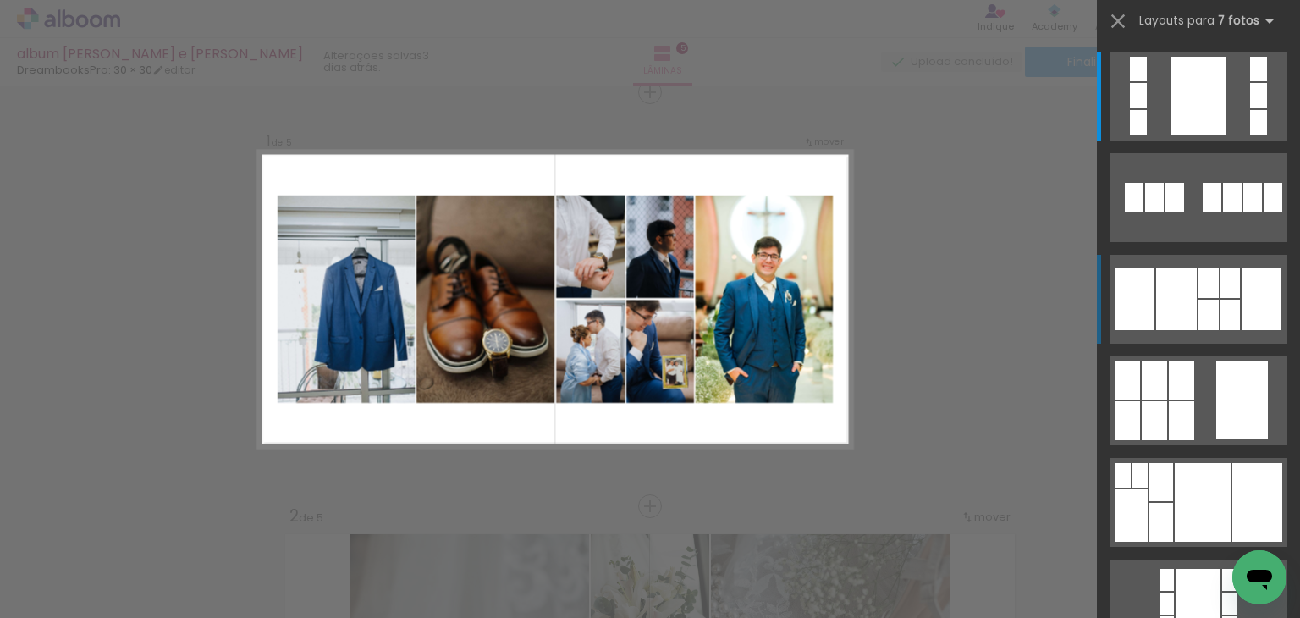
click at [1181, 281] on div at bounding box center [1176, 298] width 41 height 63
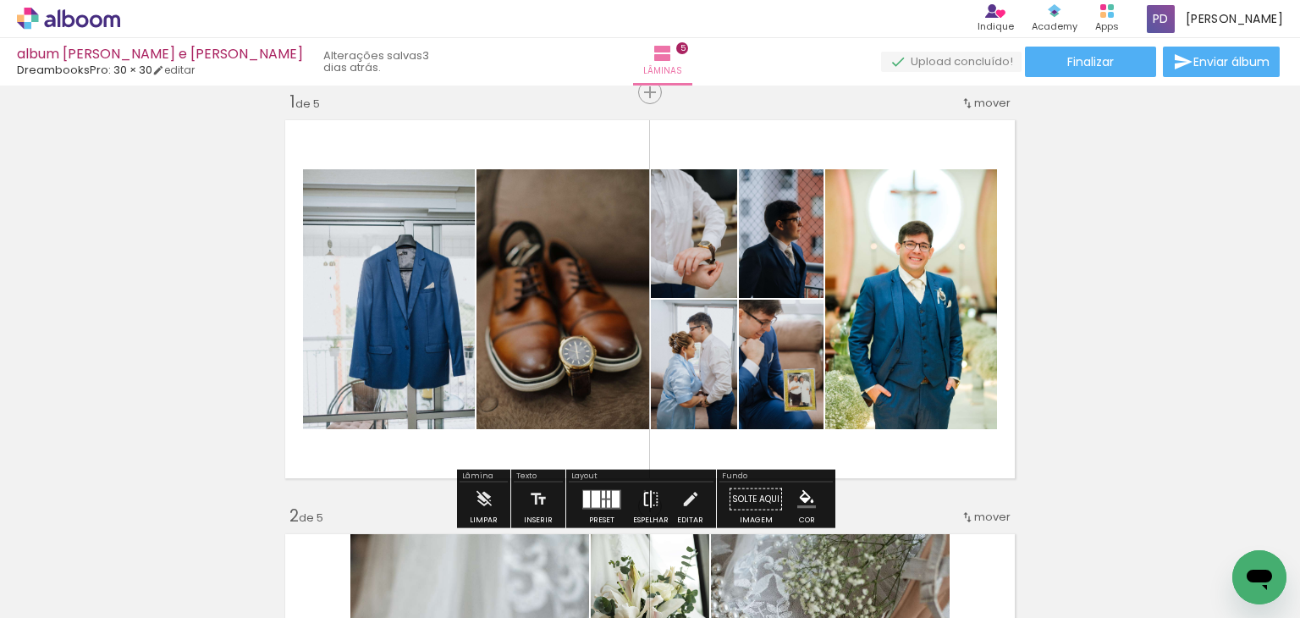
click at [642, 490] on iron-icon at bounding box center [651, 499] width 19 height 34
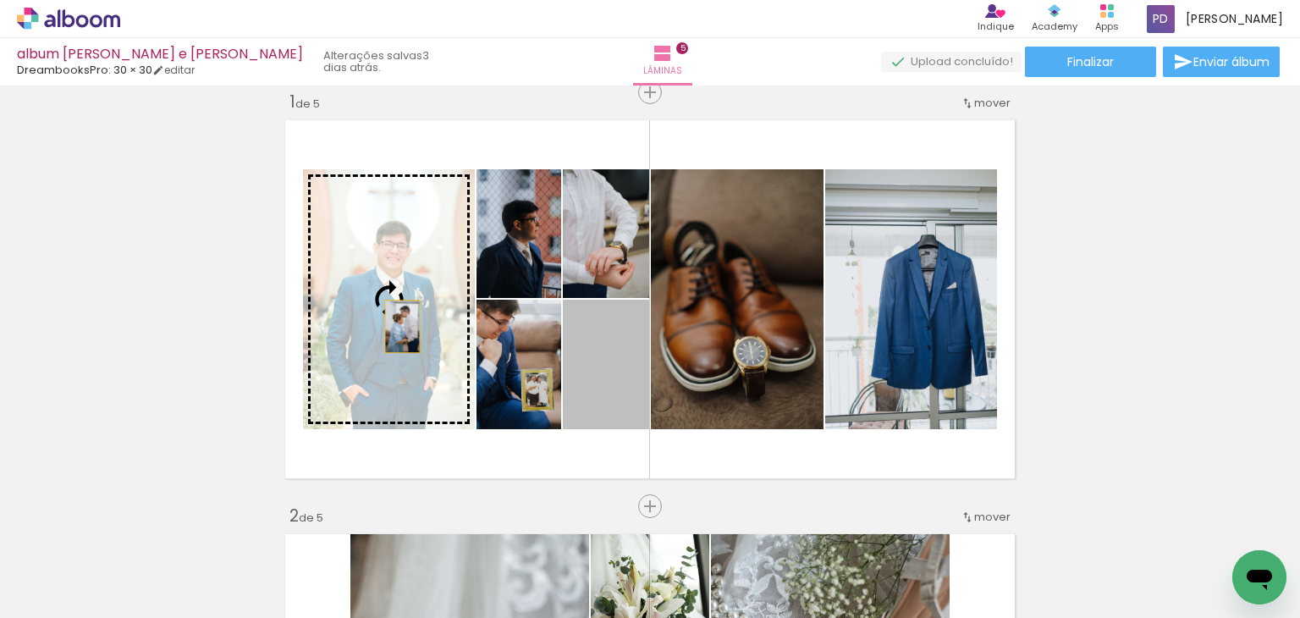
drag, startPoint x: 589, startPoint y: 377, endPoint x: 396, endPoint y: 326, distance: 199.5
click at [0, 0] on slot at bounding box center [0, 0] width 0 height 0
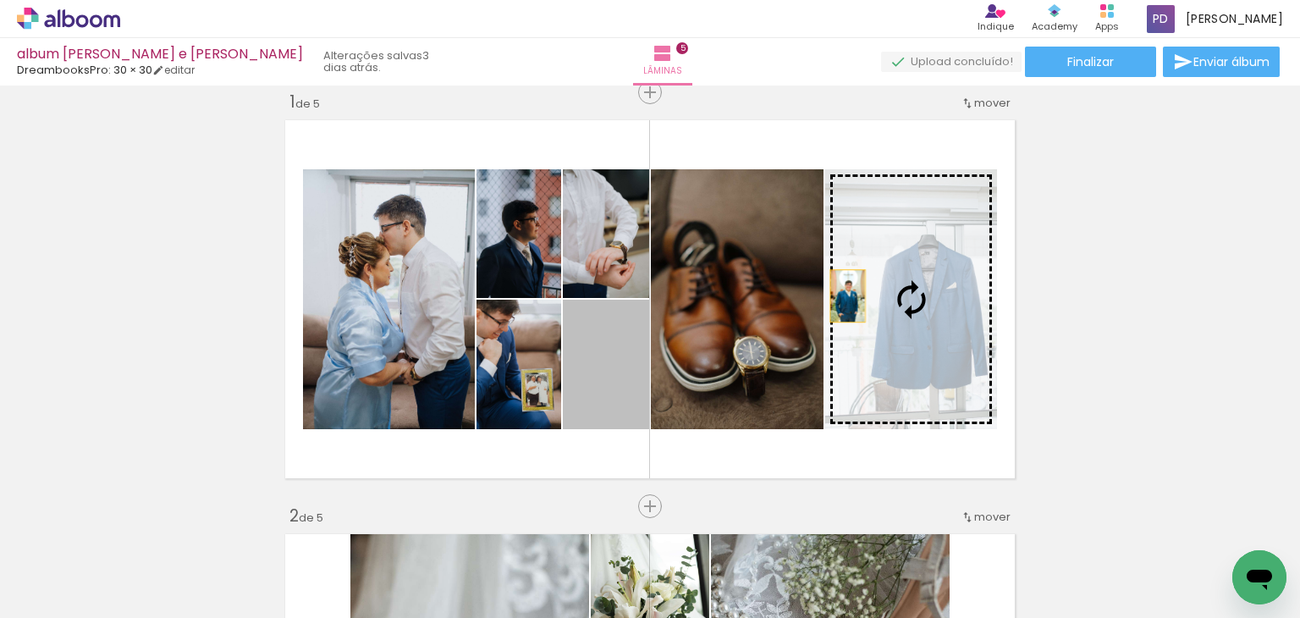
drag, startPoint x: 591, startPoint y: 362, endPoint x: 853, endPoint y: 291, distance: 271.8
click at [0, 0] on slot at bounding box center [0, 0] width 0 height 0
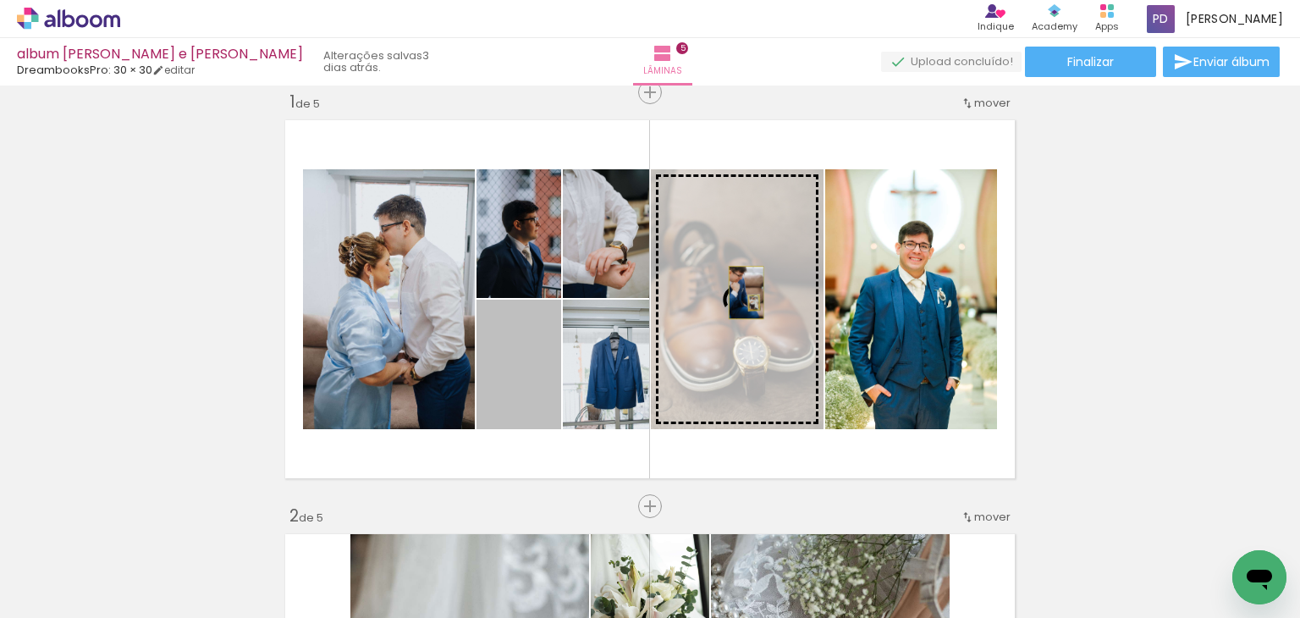
drag, startPoint x: 503, startPoint y: 373, endPoint x: 740, endPoint y: 292, distance: 250.5
click at [0, 0] on slot at bounding box center [0, 0] width 0 height 0
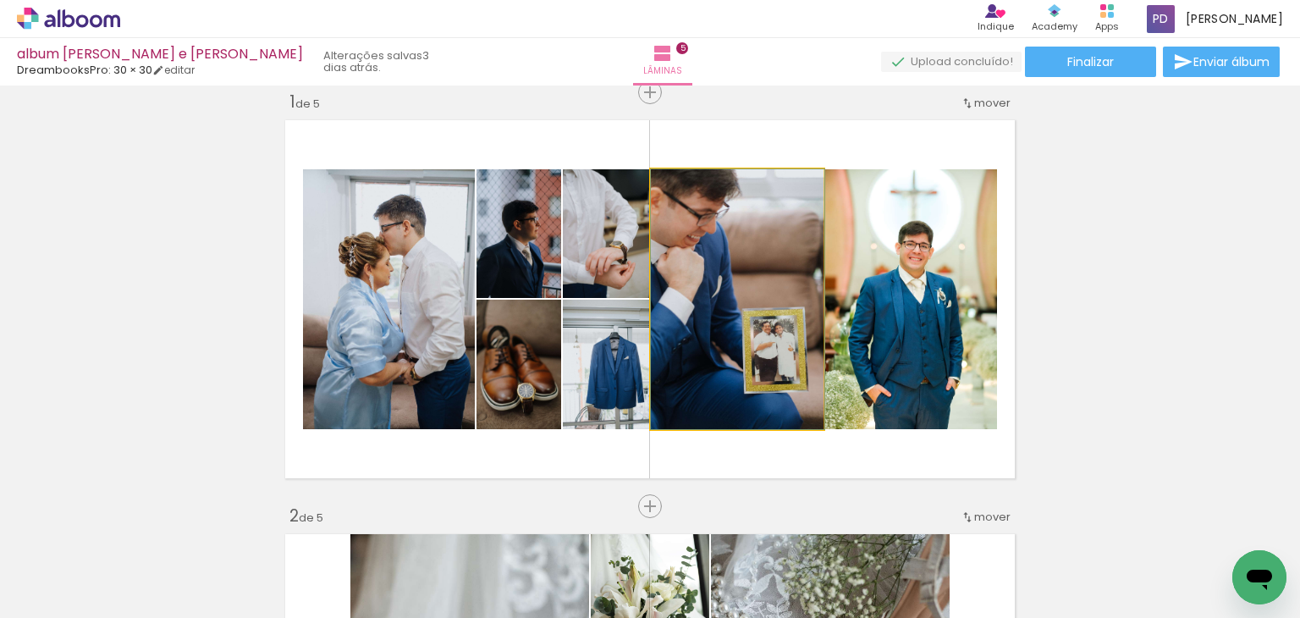
drag, startPoint x: 697, startPoint y: 263, endPoint x: 716, endPoint y: 265, distance: 18.7
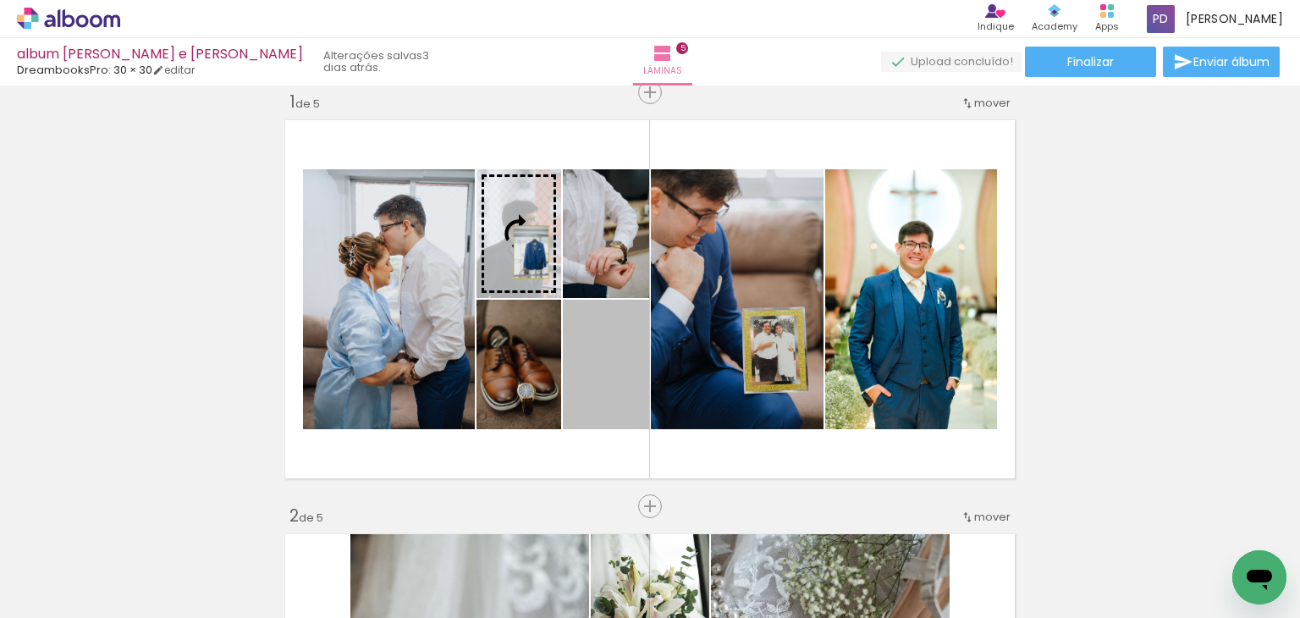
drag, startPoint x: 573, startPoint y: 362, endPoint x: 525, endPoint y: 251, distance: 120.9
click at [0, 0] on slot at bounding box center [0, 0] width 0 height 0
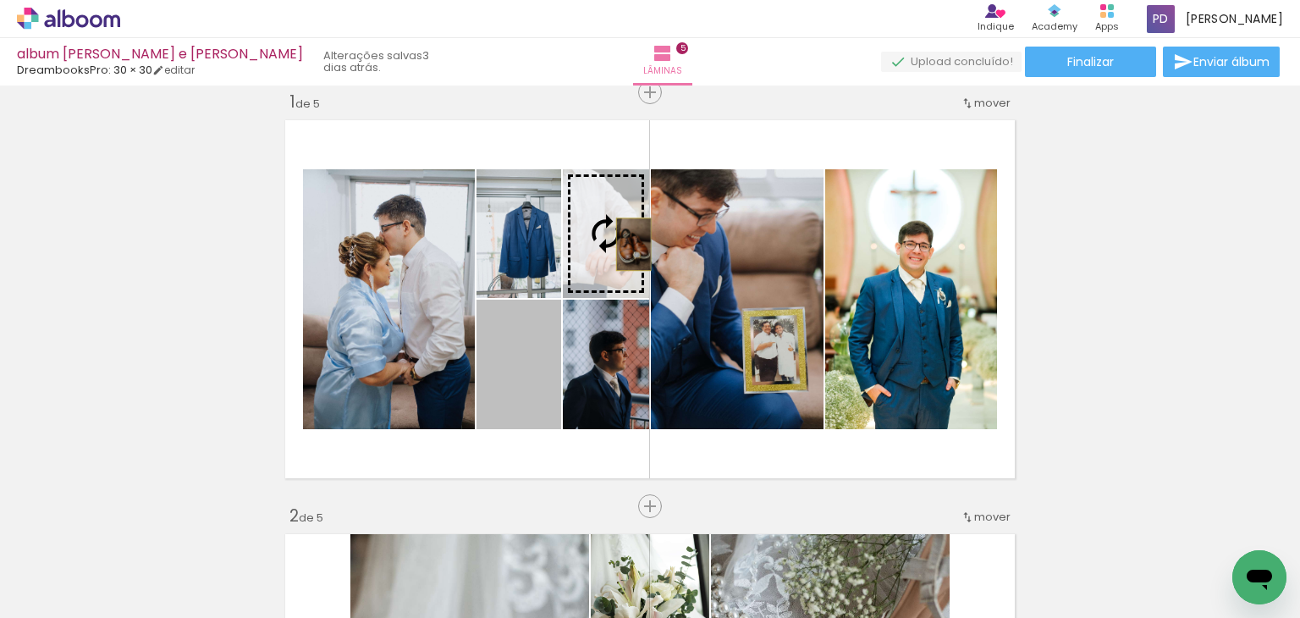
drag, startPoint x: 491, startPoint y: 381, endPoint x: 626, endPoint y: 244, distance: 192.7
click at [0, 0] on slot at bounding box center [0, 0] width 0 height 0
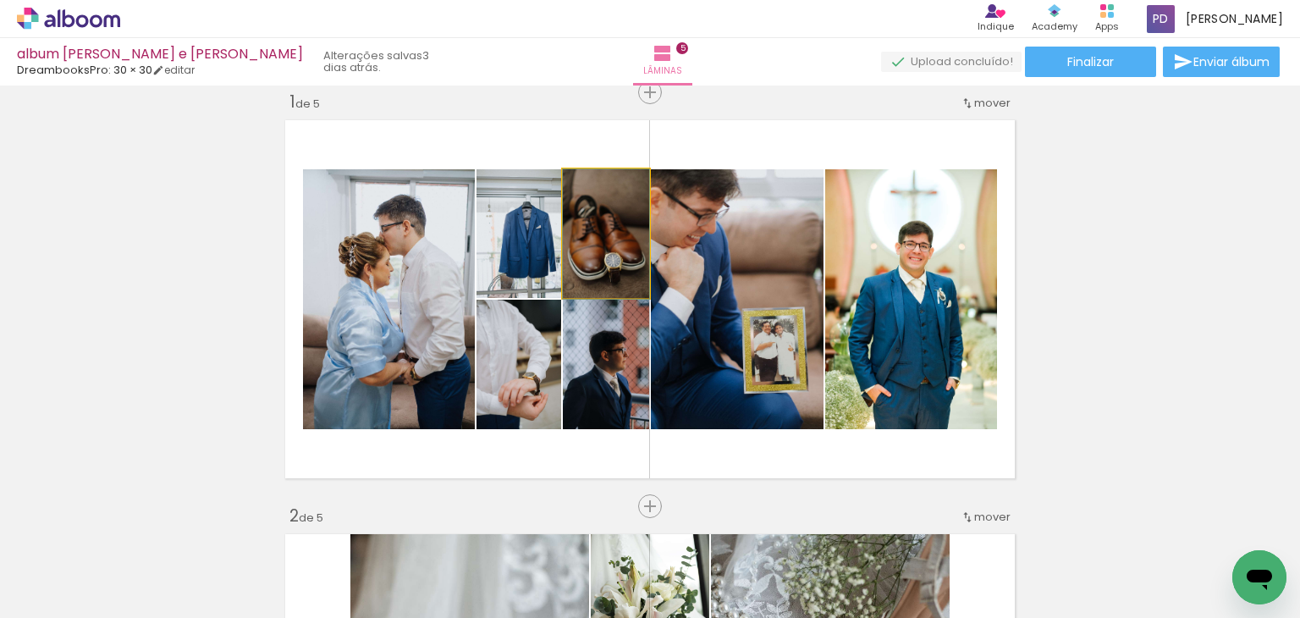
drag, startPoint x: 613, startPoint y: 245, endPoint x: 603, endPoint y: 252, distance: 12.2
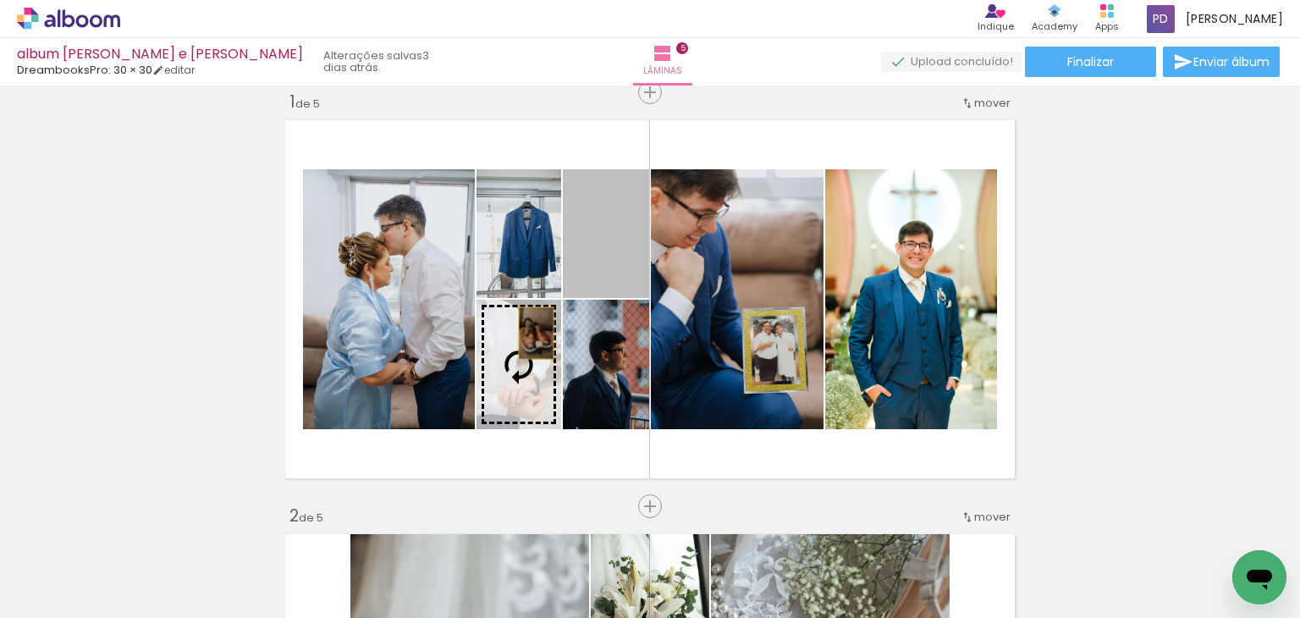
drag, startPoint x: 603, startPoint y: 252, endPoint x: 528, endPoint y: 333, distance: 110.2
click at [0, 0] on slot at bounding box center [0, 0] width 0 height 0
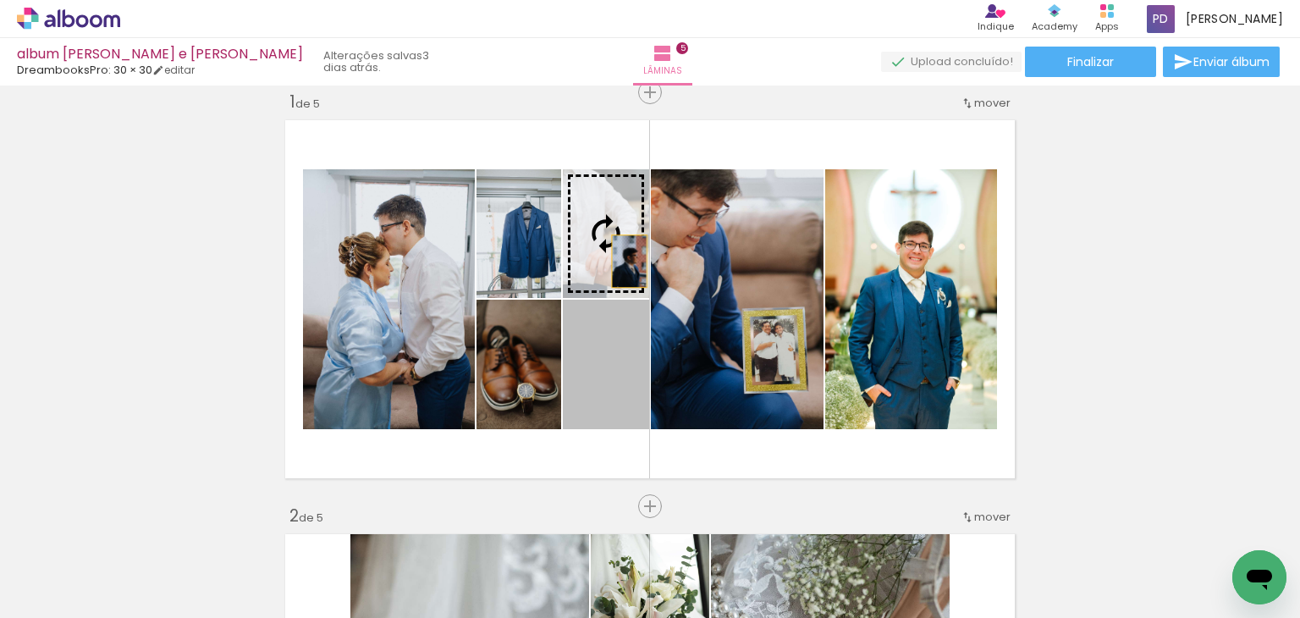
drag, startPoint x: 606, startPoint y: 392, endPoint x: 623, endPoint y: 260, distance: 133.1
click at [0, 0] on slot at bounding box center [0, 0] width 0 height 0
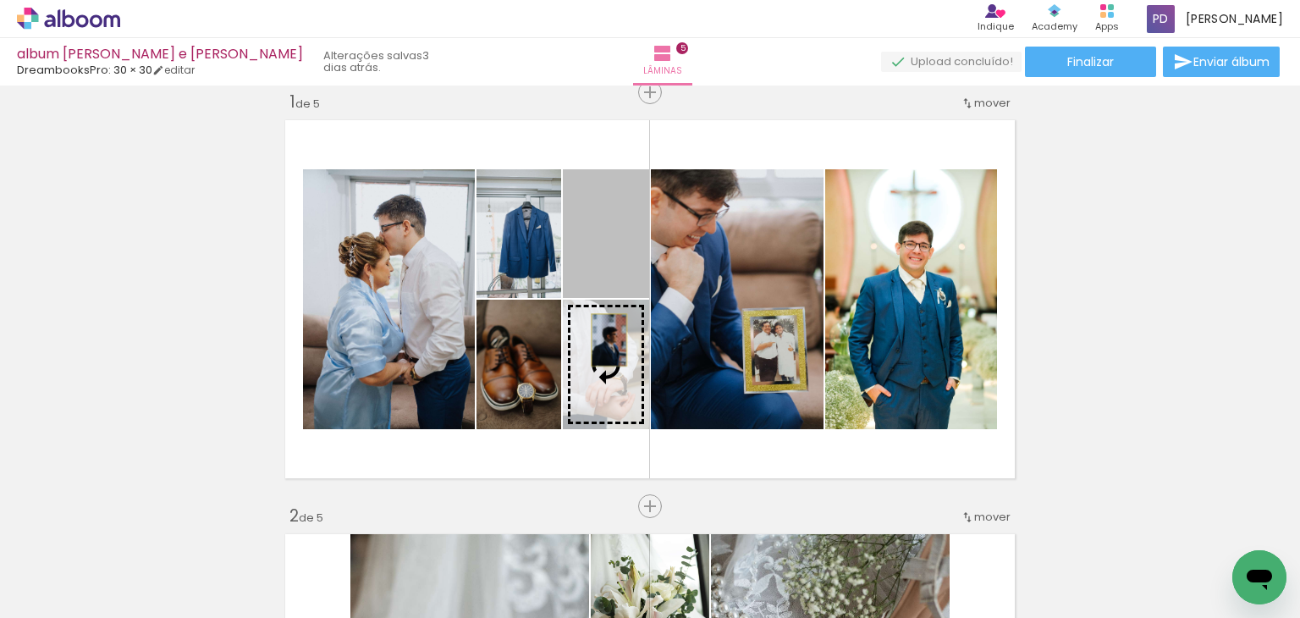
drag, startPoint x: 617, startPoint y: 241, endPoint x: 603, endPoint y: 339, distance: 99.2
click at [0, 0] on slot at bounding box center [0, 0] width 0 height 0
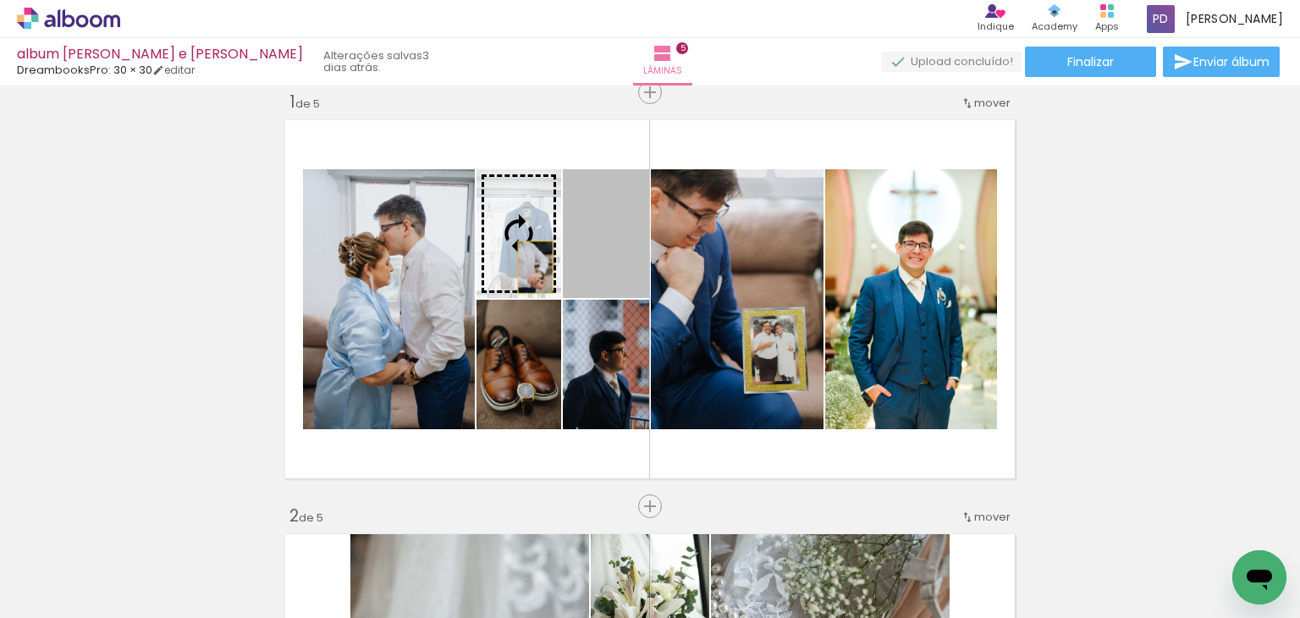
drag, startPoint x: 609, startPoint y: 262, endPoint x: 525, endPoint y: 265, distance: 84.7
click at [0, 0] on slot at bounding box center [0, 0] width 0 height 0
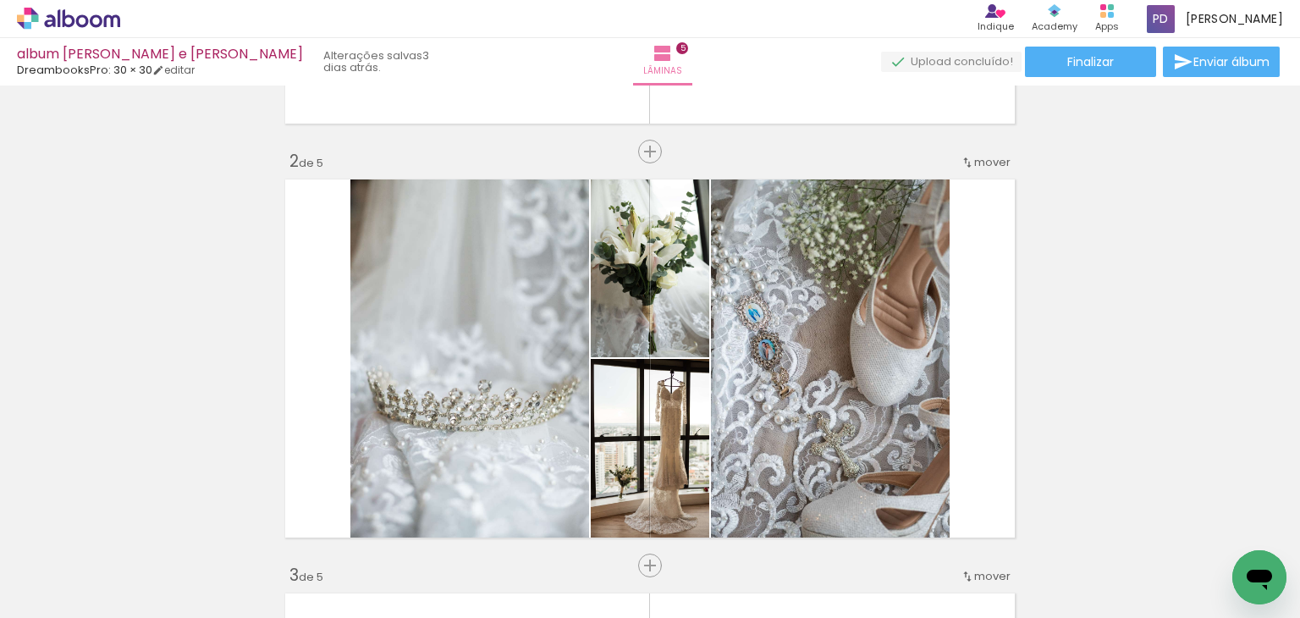
scroll to position [437, 0]
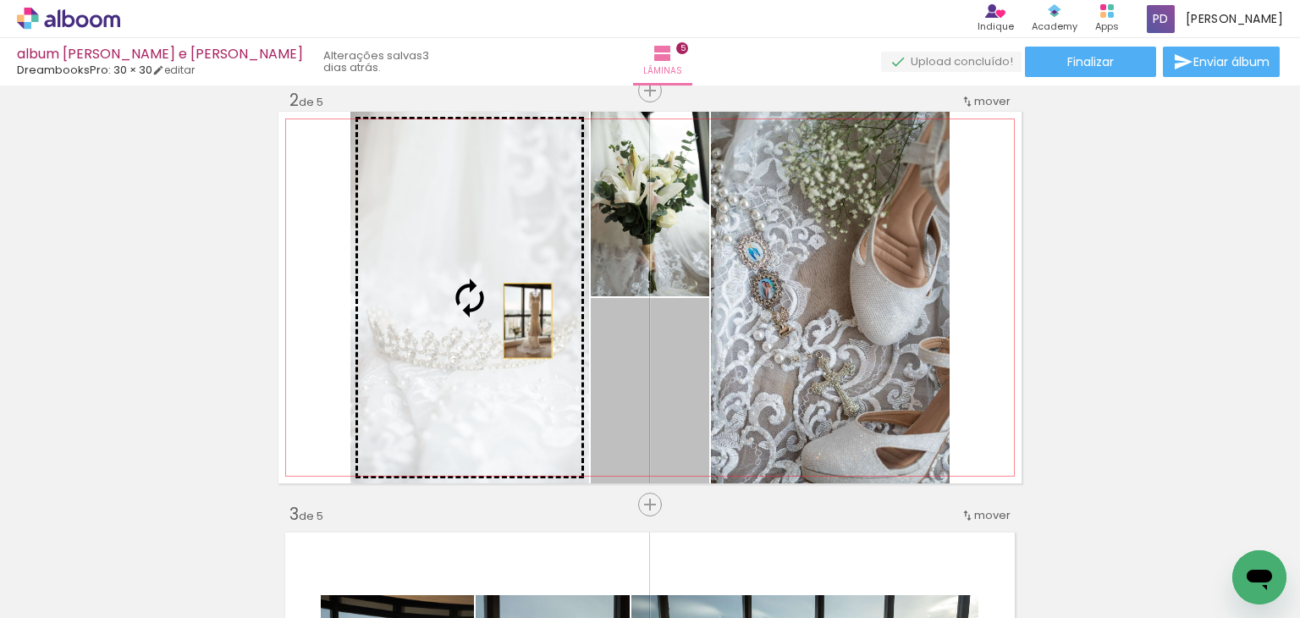
drag, startPoint x: 667, startPoint y: 377, endPoint x: 518, endPoint y: 317, distance: 160.6
click at [0, 0] on slot at bounding box center [0, 0] width 0 height 0
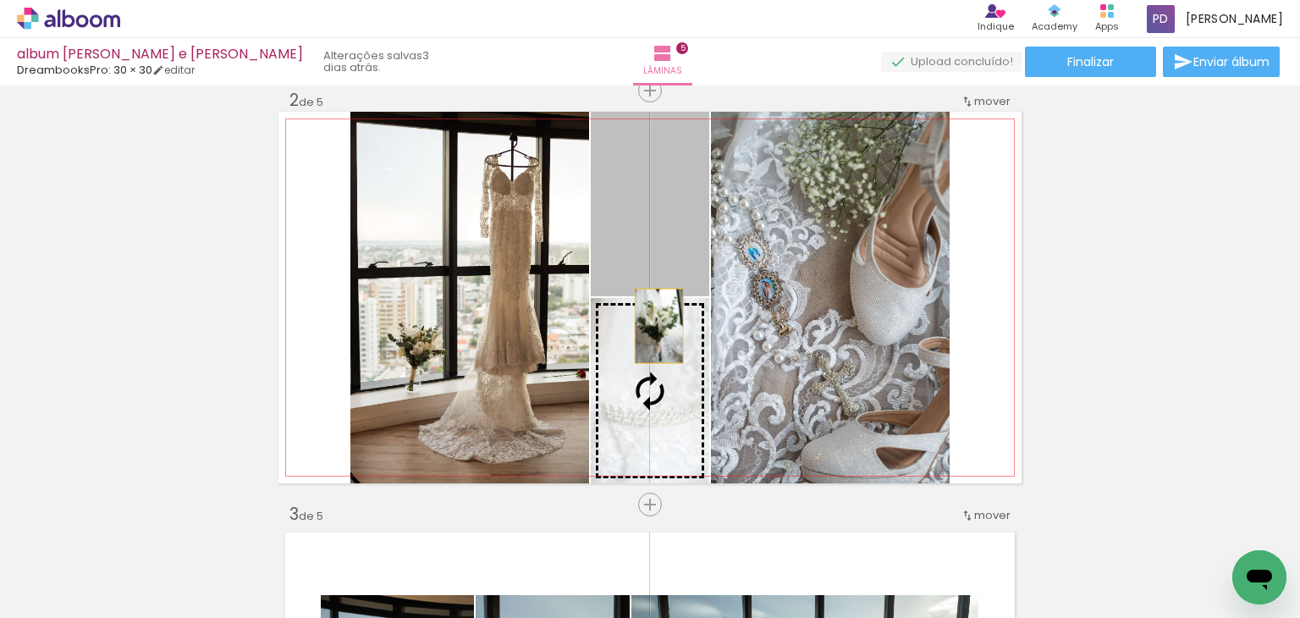
drag, startPoint x: 653, startPoint y: 253, endPoint x: 652, endPoint y: 329, distance: 76.2
click at [0, 0] on slot at bounding box center [0, 0] width 0 height 0
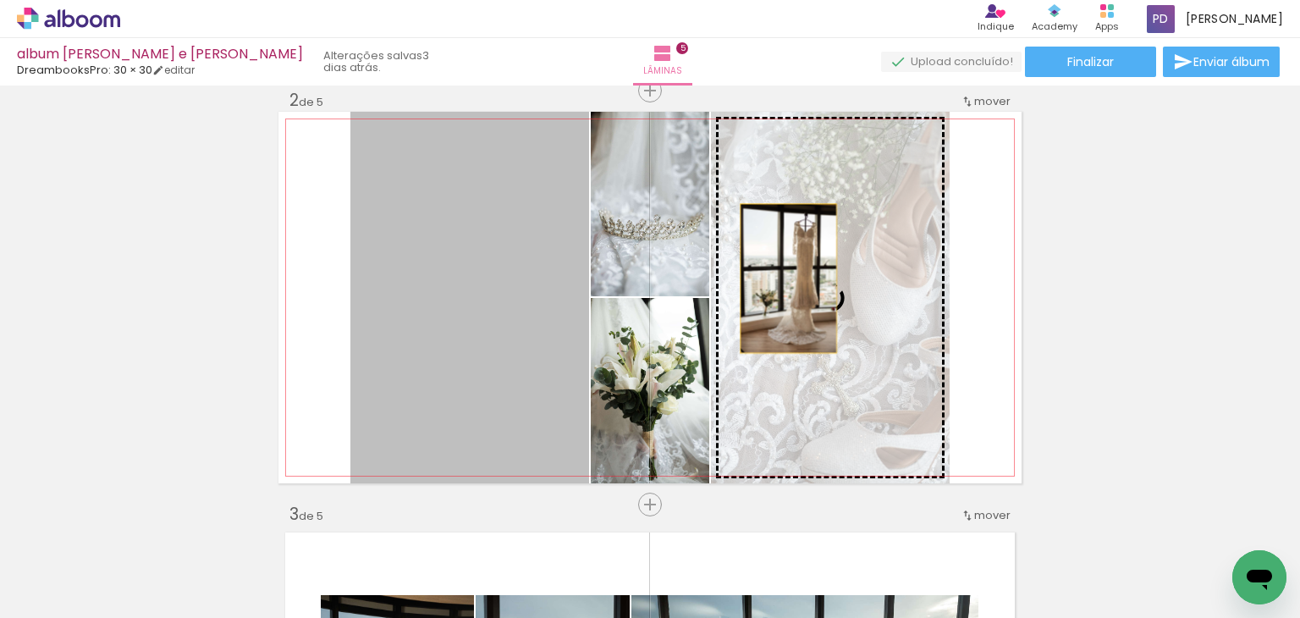
drag, startPoint x: 535, startPoint y: 315, endPoint x: 785, endPoint y: 276, distance: 253.5
click at [0, 0] on slot at bounding box center [0, 0] width 0 height 0
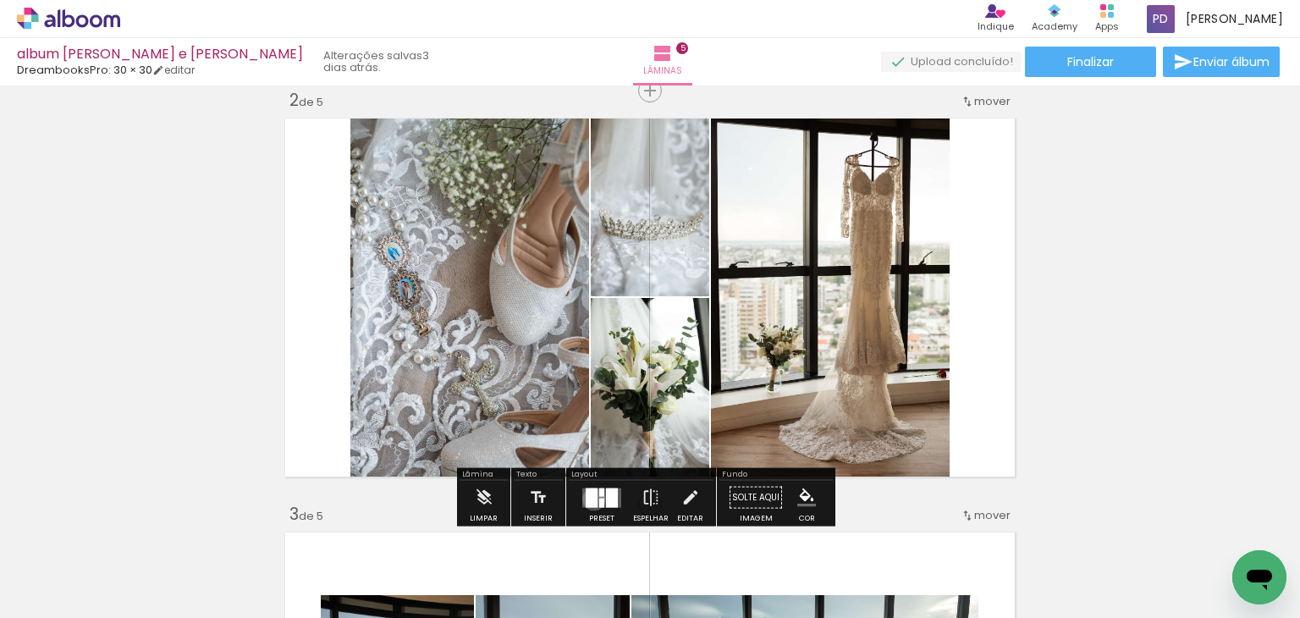
click at [590, 498] on div at bounding box center [592, 496] width 12 height 19
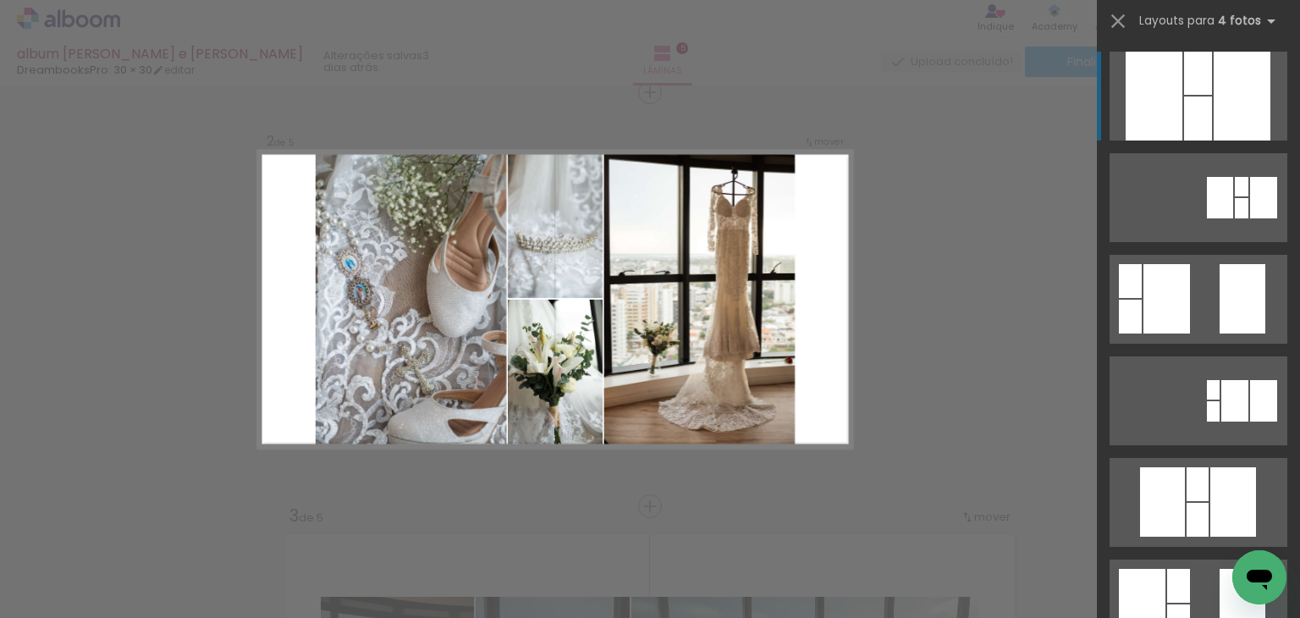
scroll to position [505, 0]
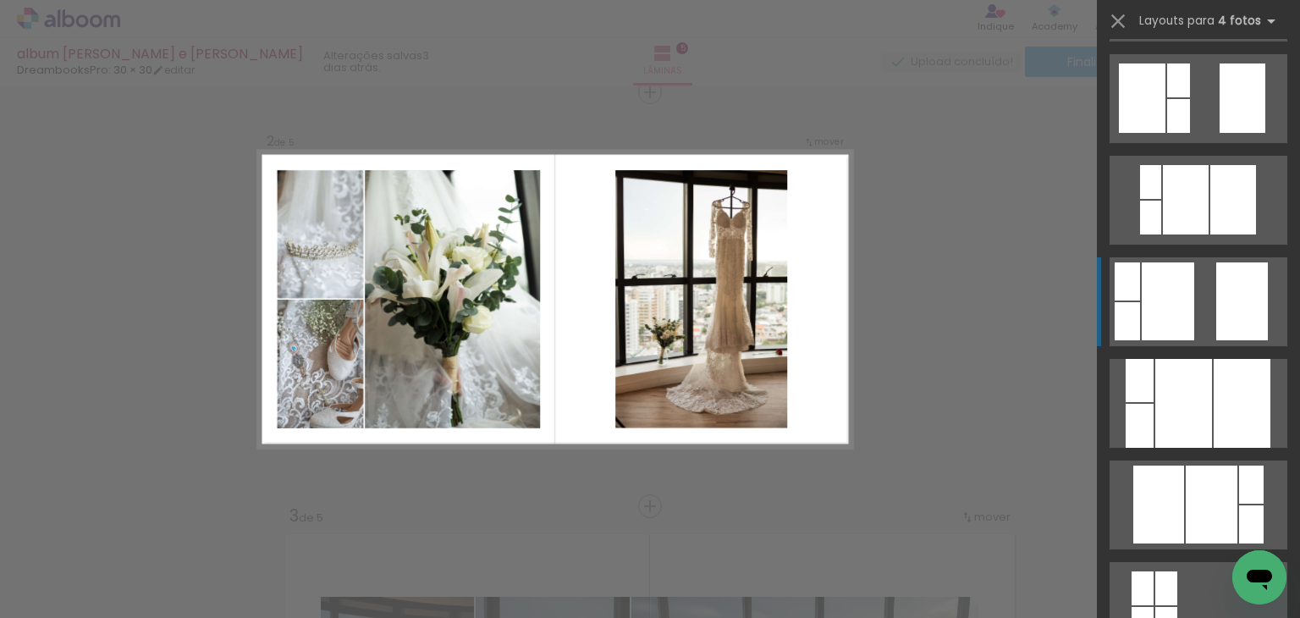
click at [1195, 318] on quentale-layouter at bounding box center [1199, 301] width 178 height 89
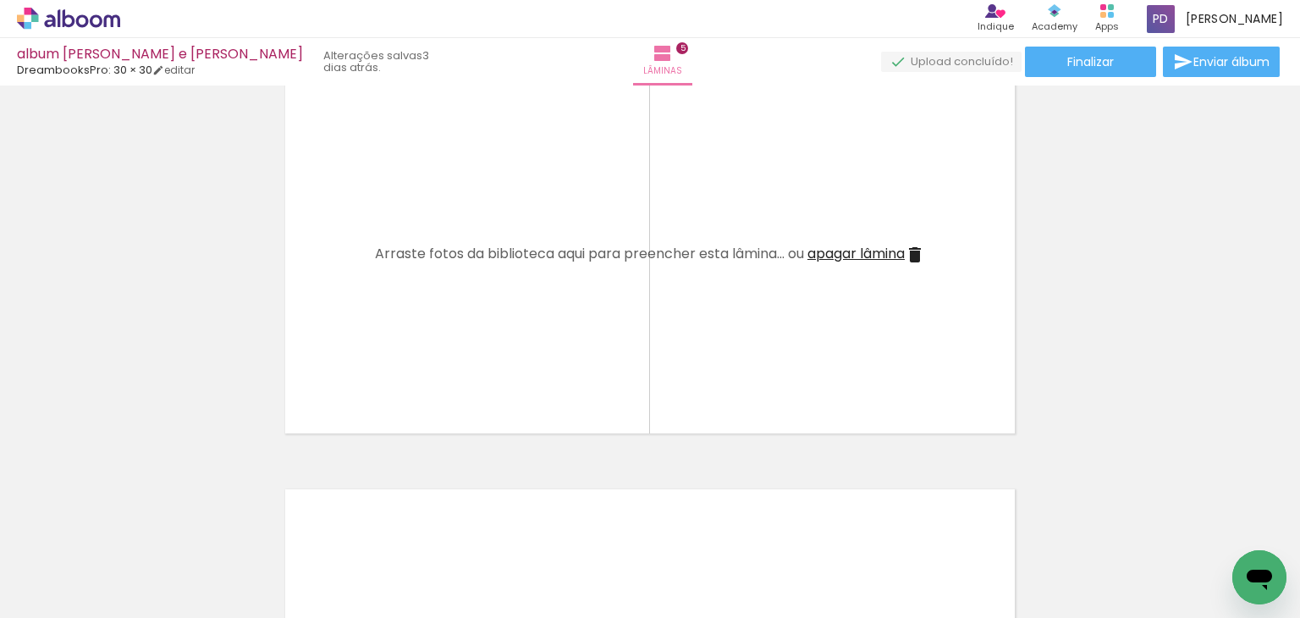
scroll to position [1808, 0]
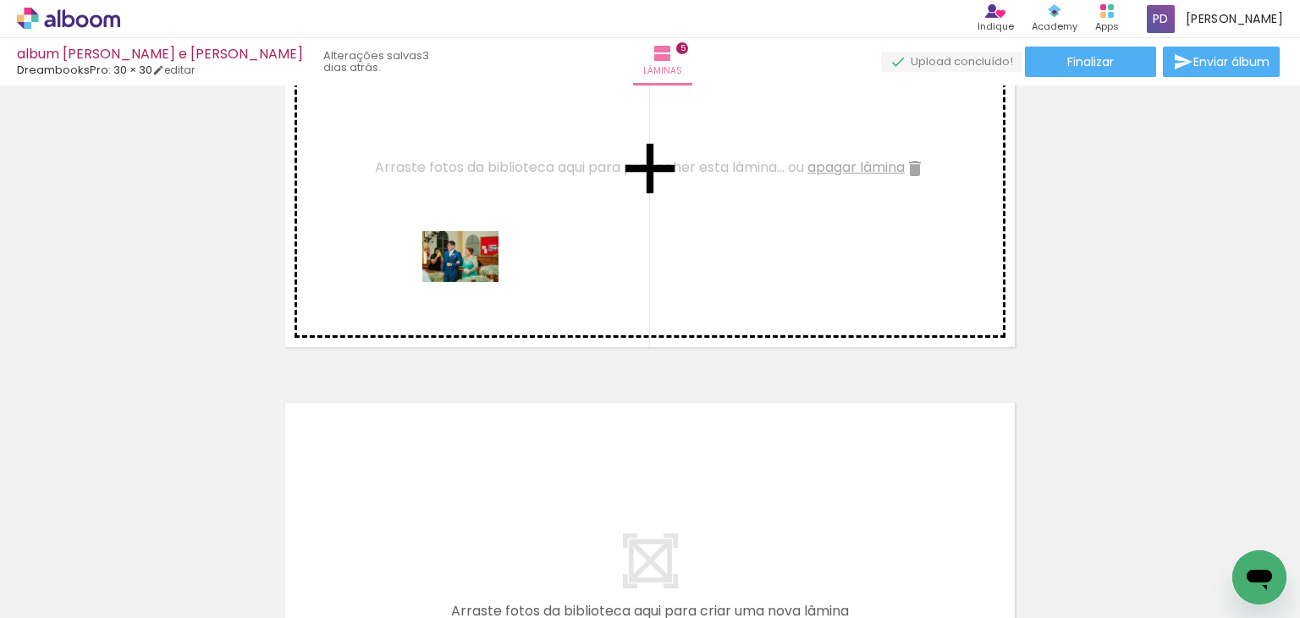
drag, startPoint x: 159, startPoint y: 569, endPoint x: 471, endPoint y: 275, distance: 428.7
click at [471, 275] on quentale-workspace at bounding box center [650, 309] width 1300 height 618
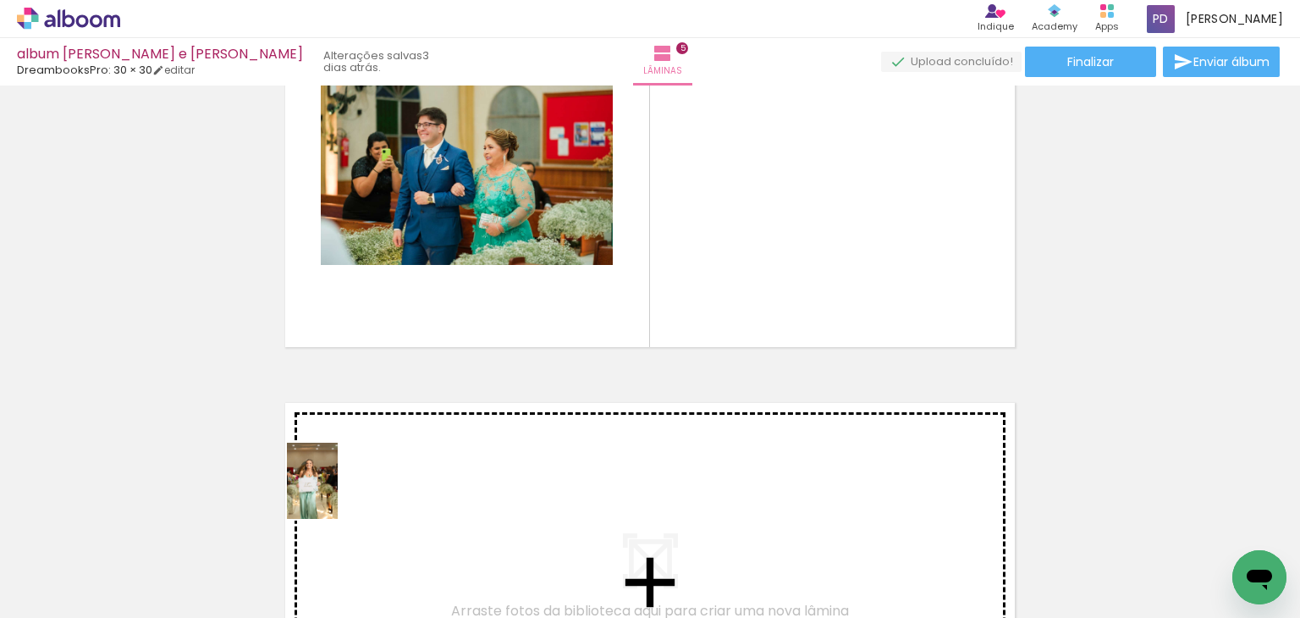
drag, startPoint x: 196, startPoint y: 580, endPoint x: 338, endPoint y: 493, distance: 165.6
click at [338, 493] on quentale-workspace at bounding box center [650, 309] width 1300 height 618
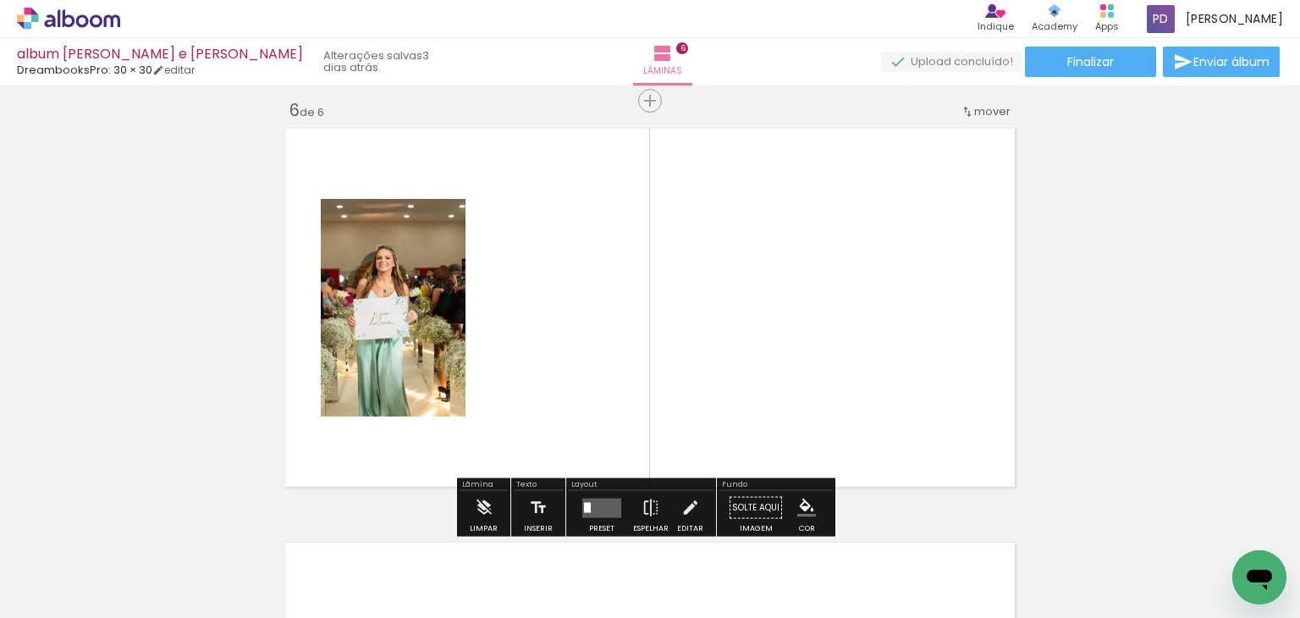
scroll to position [2090, 0]
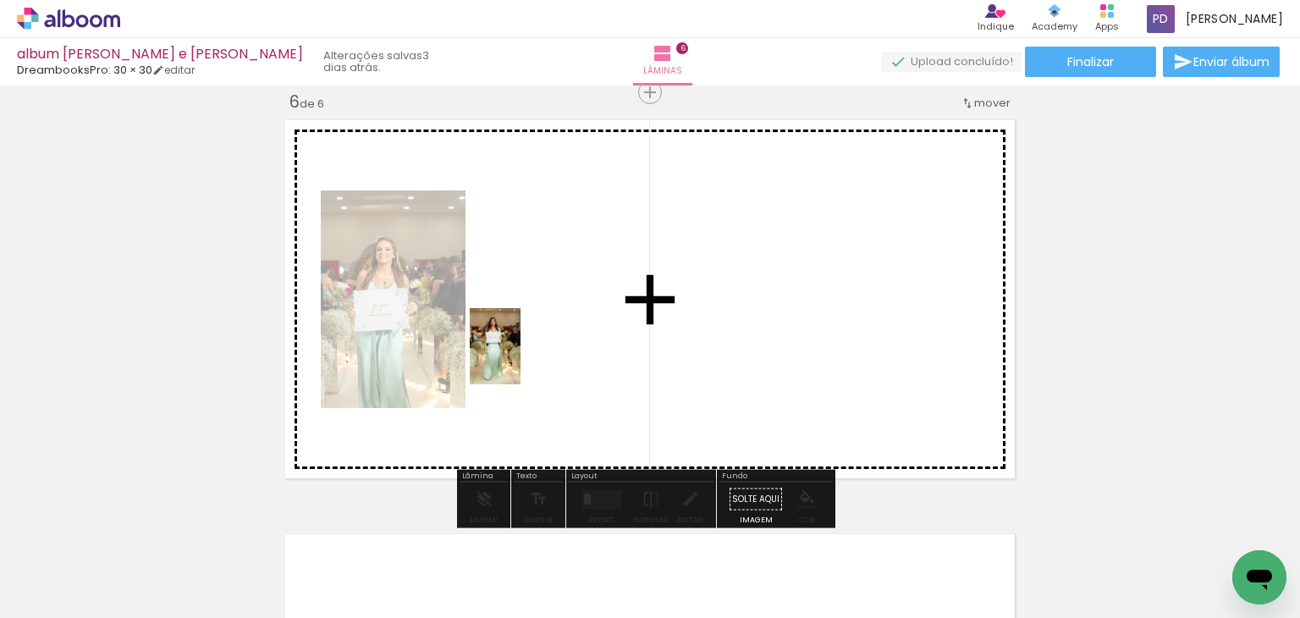
drag, startPoint x: 184, startPoint y: 580, endPoint x: 520, endPoint y: 361, distance: 401.2
click at [520, 361] on quentale-workspace at bounding box center [650, 309] width 1300 height 618
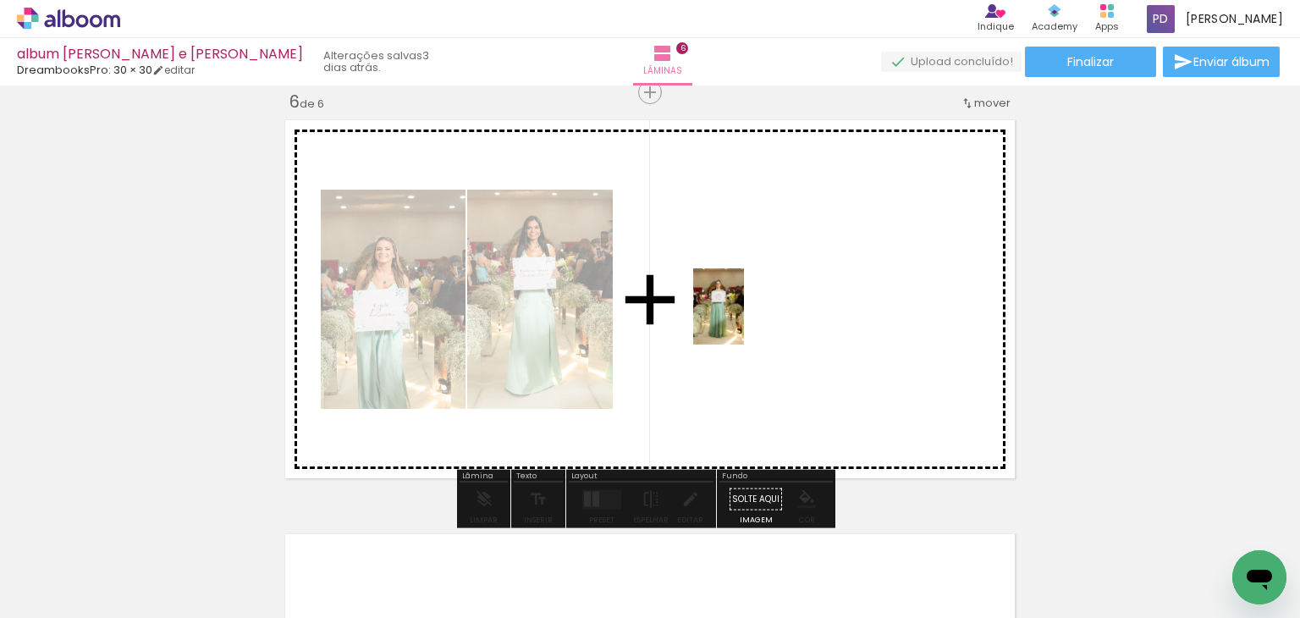
drag, startPoint x: 193, startPoint y: 571, endPoint x: 744, endPoint y: 318, distance: 606.3
click at [744, 318] on quentale-workspace at bounding box center [650, 309] width 1300 height 618
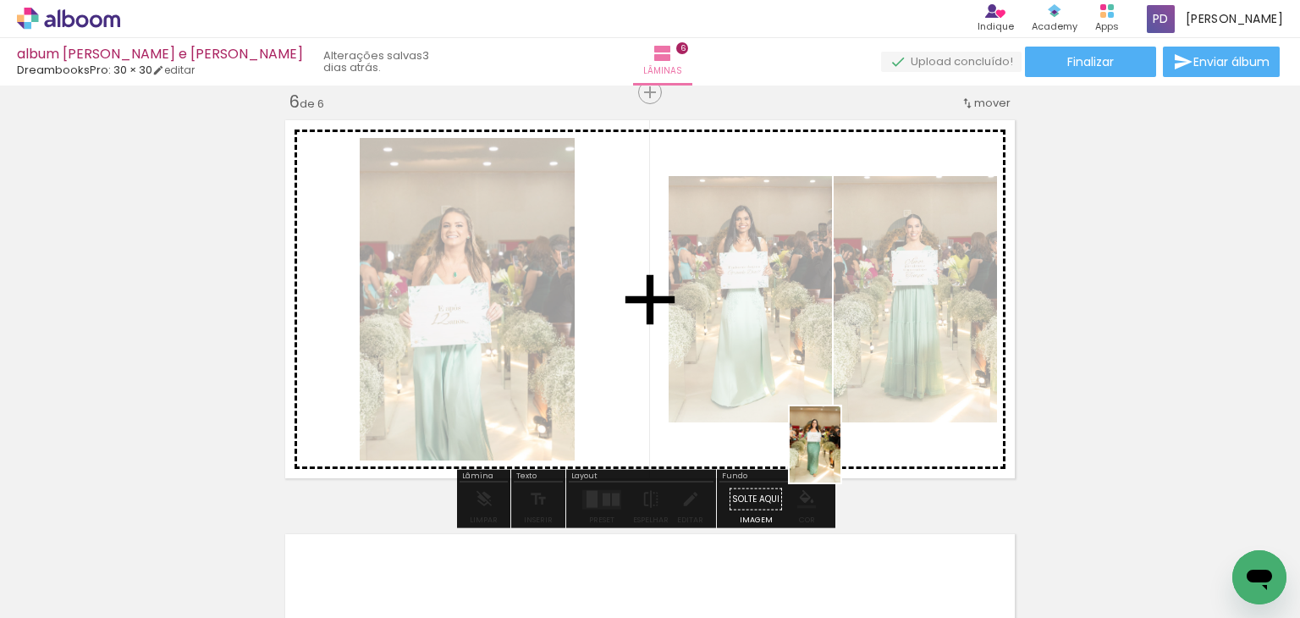
drag, startPoint x: 166, startPoint y: 564, endPoint x: 862, endPoint y: 456, distance: 704.8
click at [862, 456] on quentale-workspace at bounding box center [650, 309] width 1300 height 618
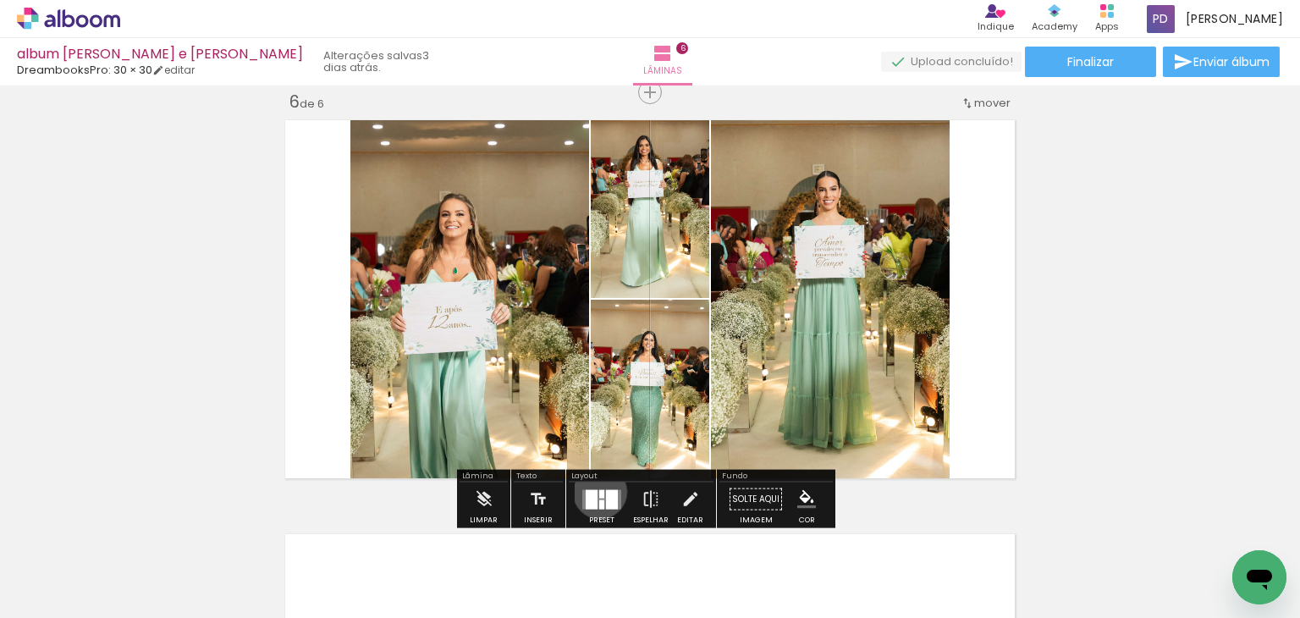
click at [599, 491] on div at bounding box center [601, 493] width 5 height 8
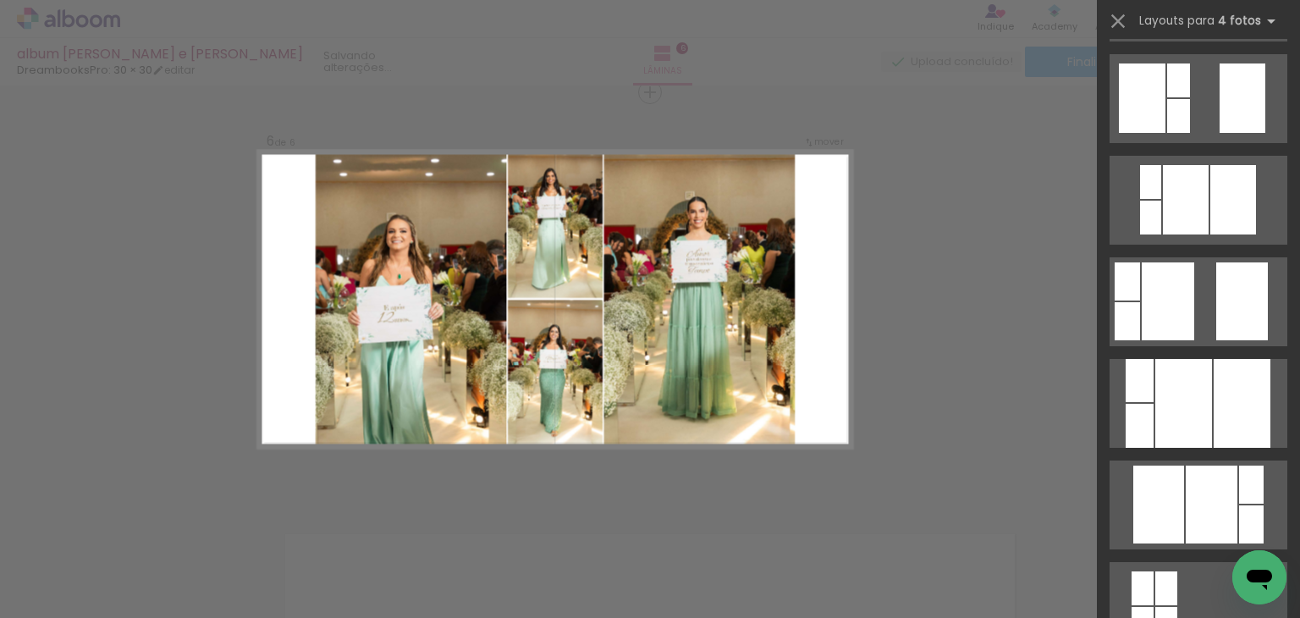
scroll to position [0, 0]
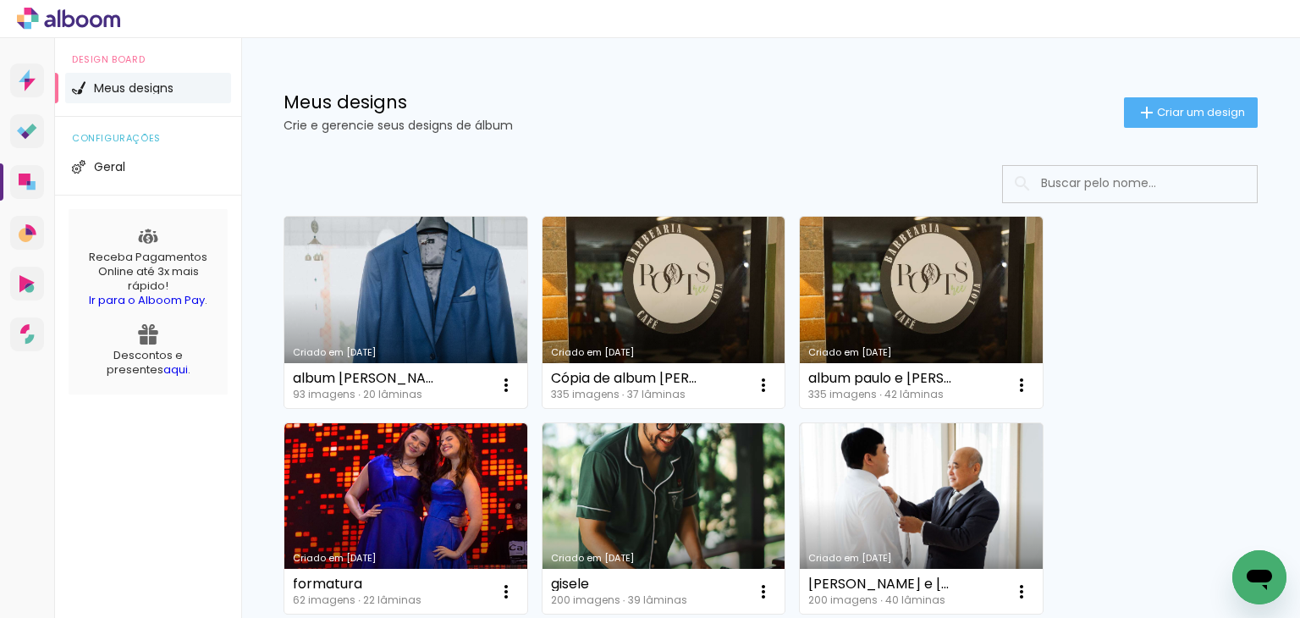
click at [416, 353] on div "Criado em [DATE]" at bounding box center [406, 352] width 226 height 9
click at [423, 275] on link "Criado em [DATE]" at bounding box center [405, 312] width 243 height 191
